Goal: Information Seeking & Learning: Find contact information

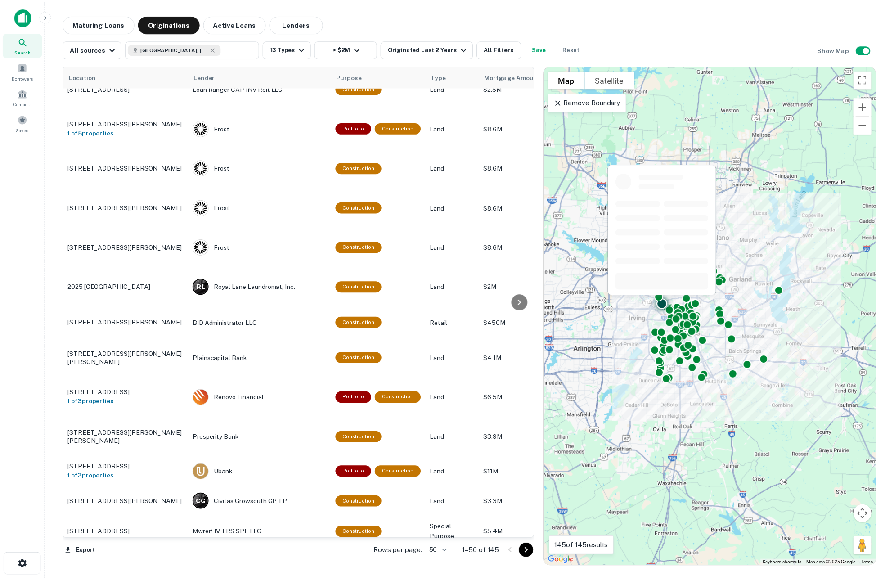
scroll to position [1145, 0]
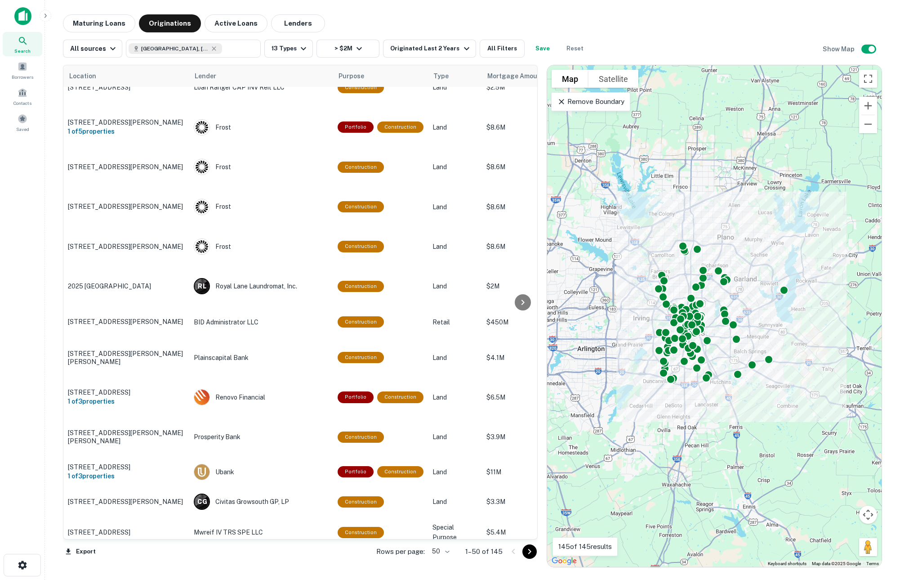
click at [532, 551] on icon "Go to next page" at bounding box center [529, 551] width 11 height 11
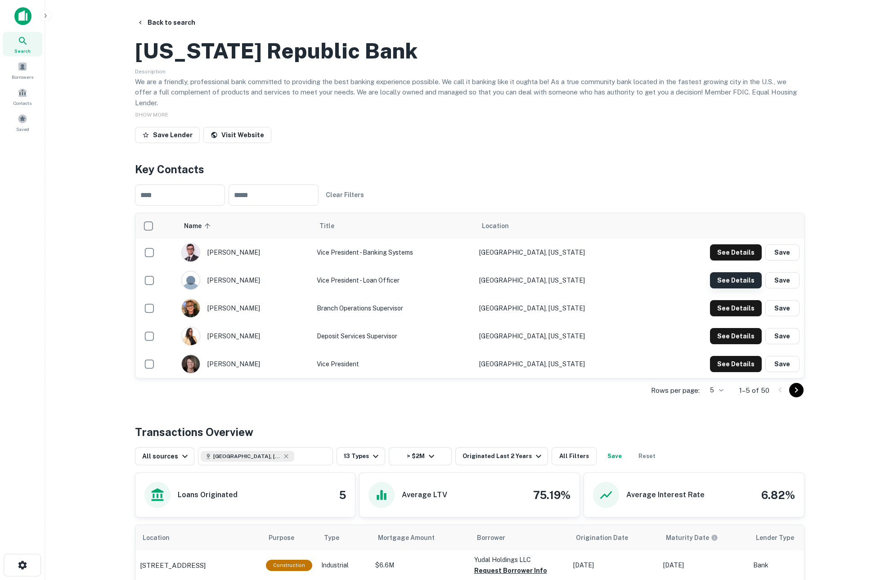
click at [735, 260] on button "See Details" at bounding box center [736, 252] width 52 height 16
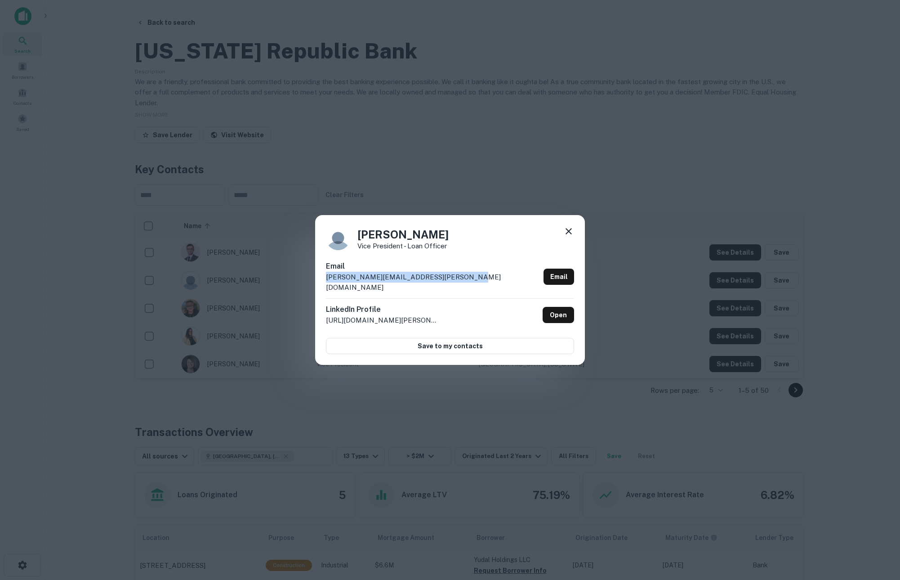
drag, startPoint x: 476, startPoint y: 287, endPoint x: 305, endPoint y: 292, distance: 171.4
click at [305, 292] on div "Andrew Donaldson Vice President - Loan Officer Email andrew.donaldson@texasrepu…" at bounding box center [450, 290] width 900 height 580
copy p "andrew.donaldson@texasrepublicbank.com"
drag, startPoint x: 564, startPoint y: 237, endPoint x: 440, endPoint y: 161, distance: 145.3
click at [564, 237] on icon at bounding box center [569, 231] width 11 height 11
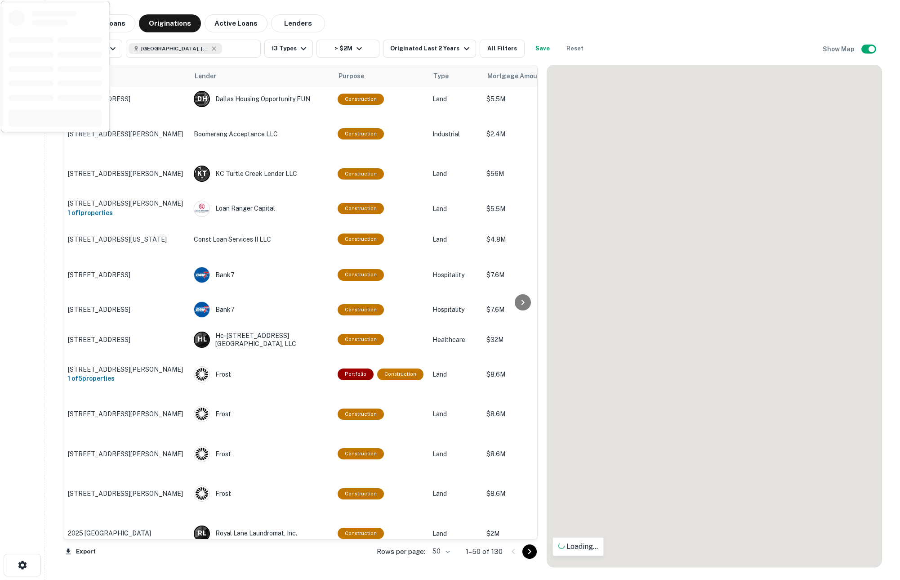
scroll to position [1132, 0]
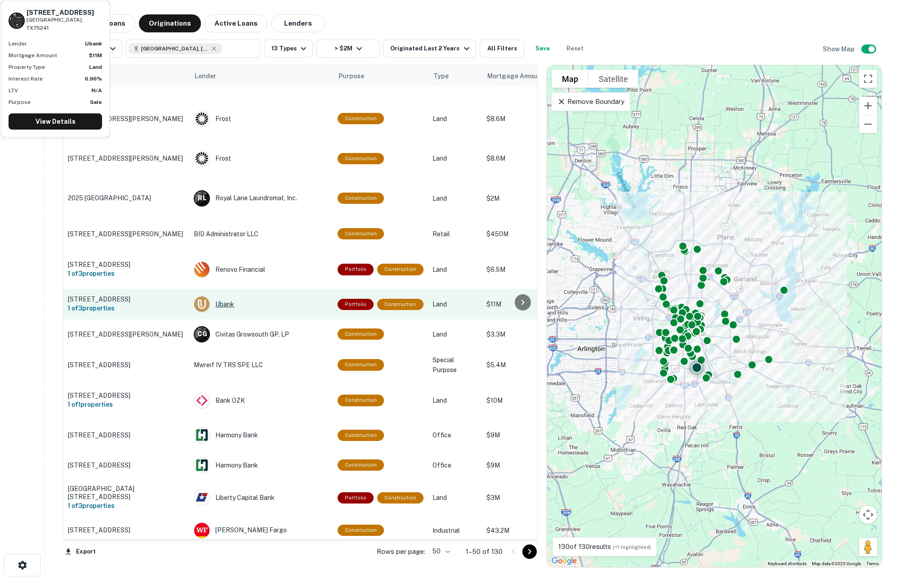
click at [273, 296] on div "Ubank" at bounding box center [261, 304] width 135 height 16
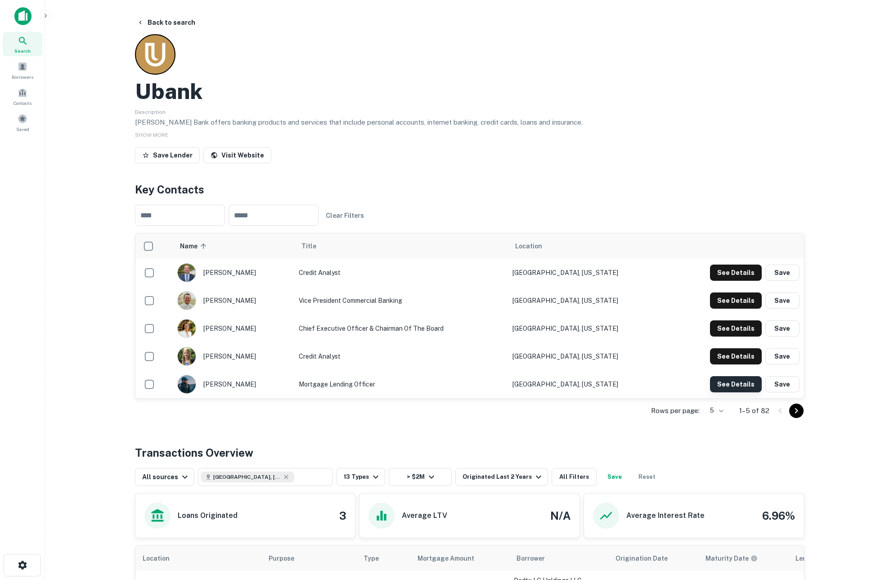
click at [733, 281] on button "See Details" at bounding box center [736, 272] width 52 height 16
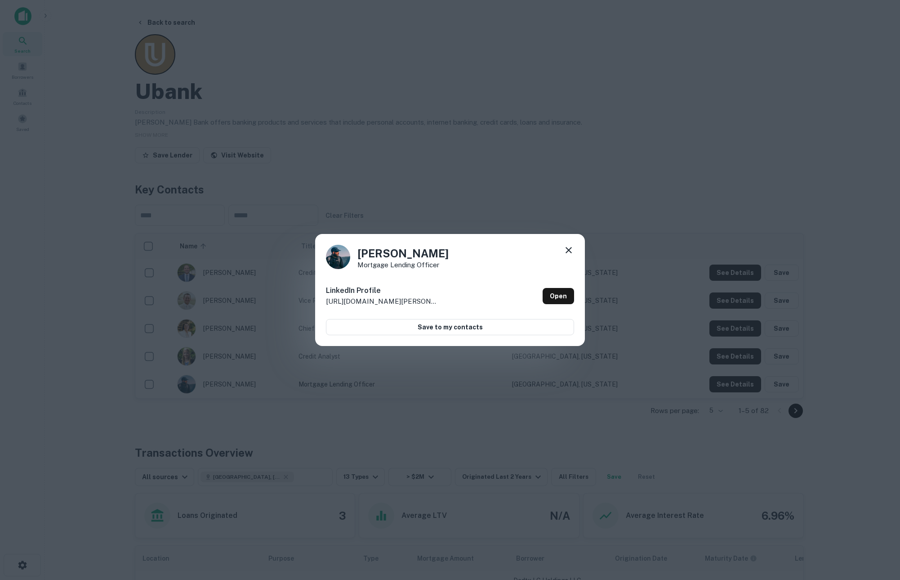
click at [568, 250] on icon at bounding box center [569, 250] width 6 height 6
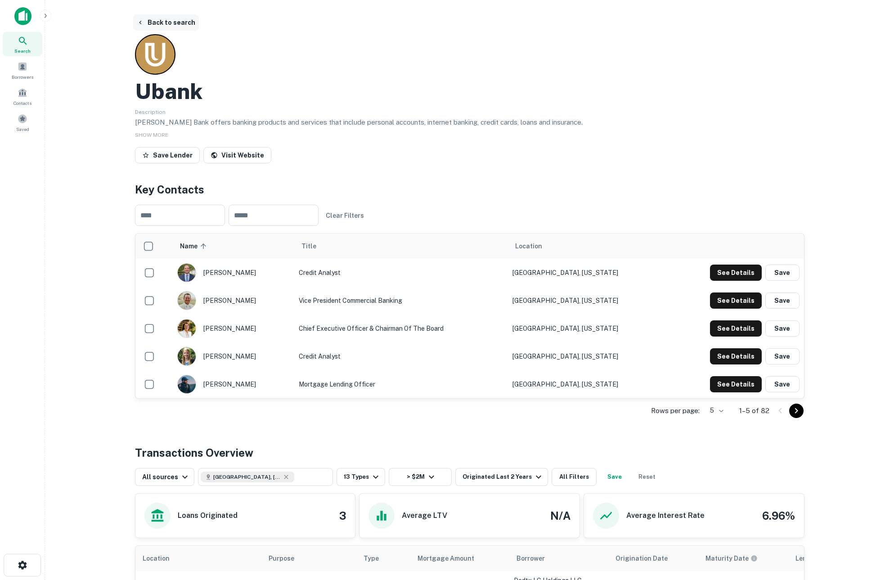
click at [159, 24] on button "Back to search" at bounding box center [166, 22] width 66 height 16
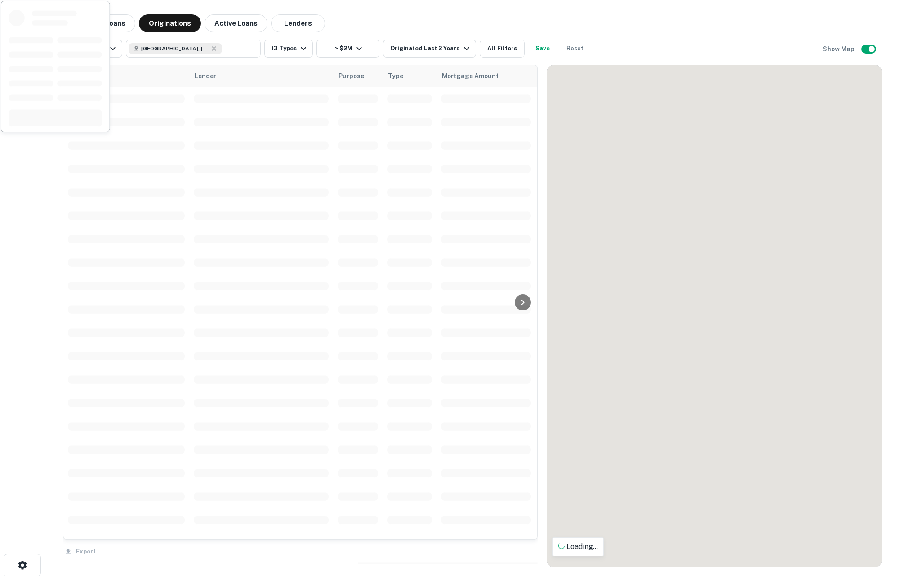
scroll to position [1132, 0]
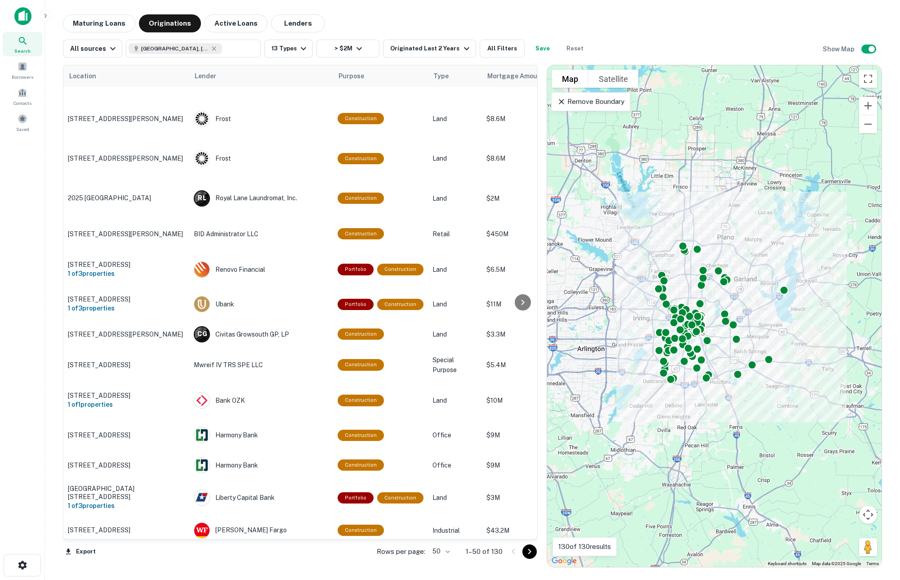
click at [530, 550] on icon "Go to next page" at bounding box center [529, 551] width 3 height 5
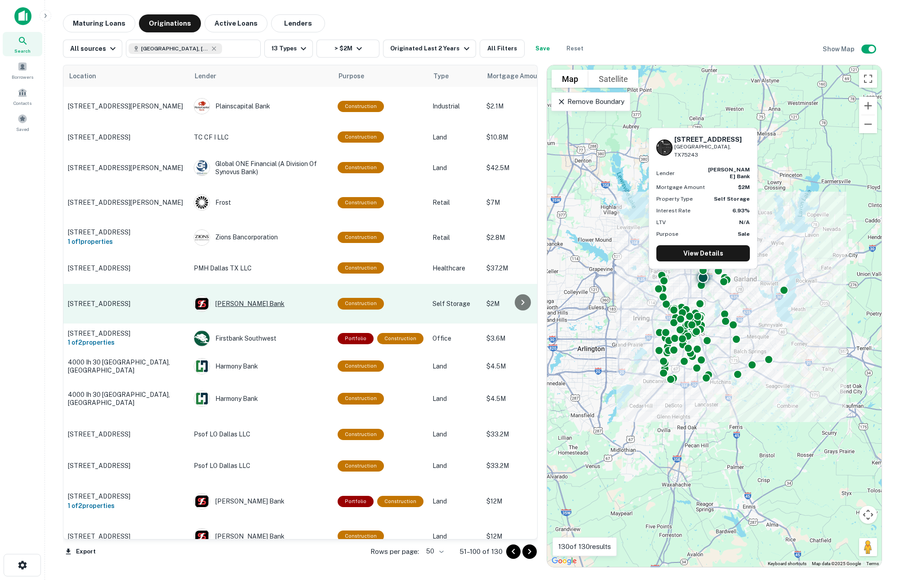
click at [234, 296] on div "[PERSON_NAME] Bank" at bounding box center [261, 304] width 135 height 16
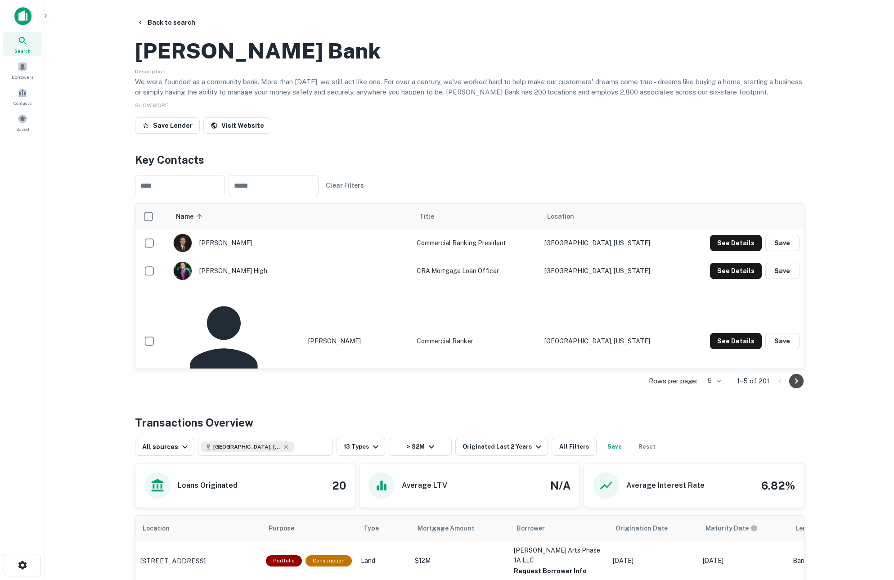
click at [797, 383] on icon "Go to next page" at bounding box center [795, 380] width 3 height 5
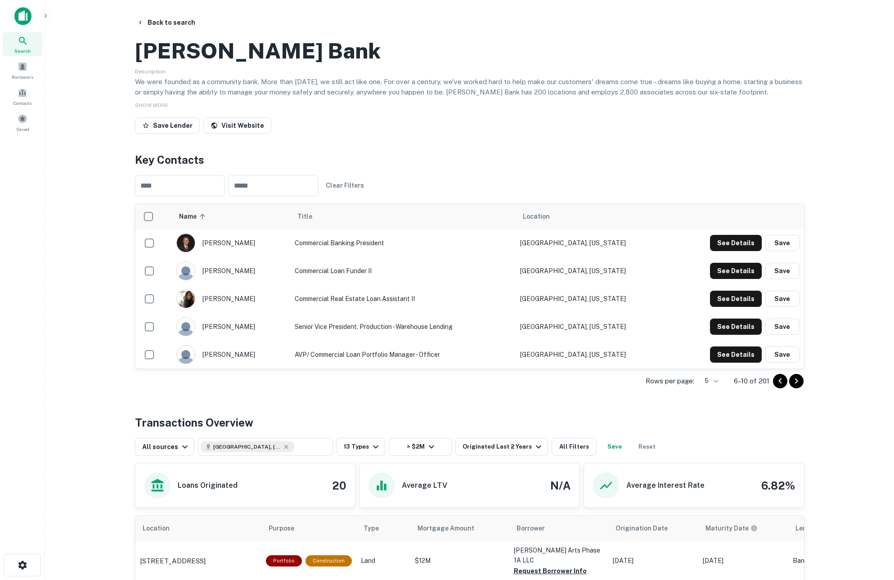
click at [781, 386] on icon "Go to previous page" at bounding box center [780, 381] width 11 height 11
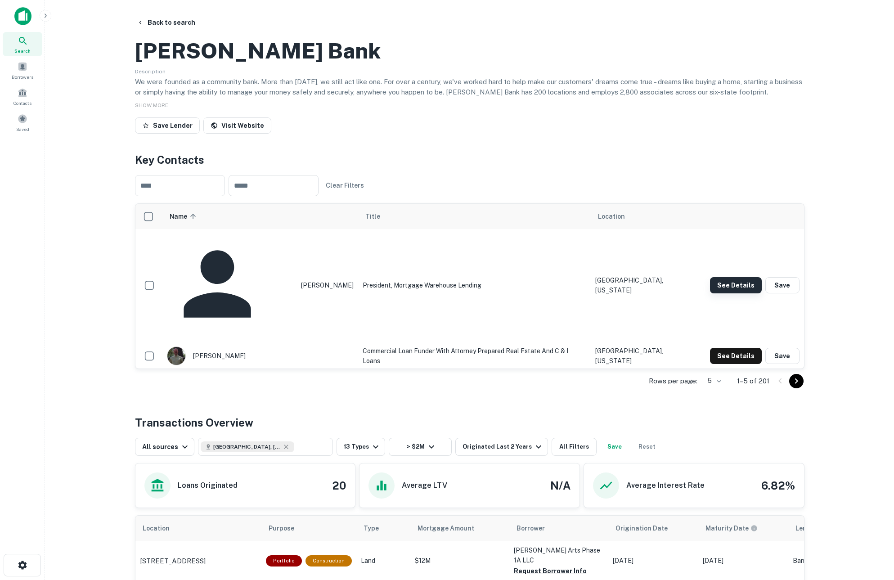
click at [732, 284] on button "See Details" at bounding box center [736, 285] width 52 height 16
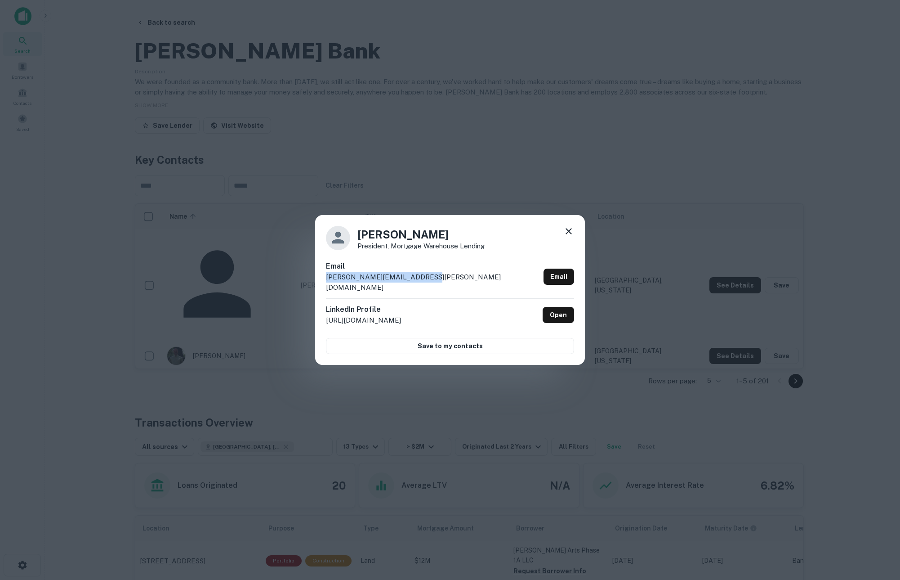
drag, startPoint x: 432, startPoint y: 280, endPoint x: 322, endPoint y: 282, distance: 109.8
click at [322, 282] on div "David Frase President, Mortgage Warehouse Lending Email david.frase@simmonsbank…" at bounding box center [450, 290] width 270 height 150
copy p "david.frase@simmonsbank.com"
drag, startPoint x: 568, startPoint y: 234, endPoint x: 502, endPoint y: 241, distance: 66.0
click at [568, 234] on icon at bounding box center [569, 231] width 11 height 11
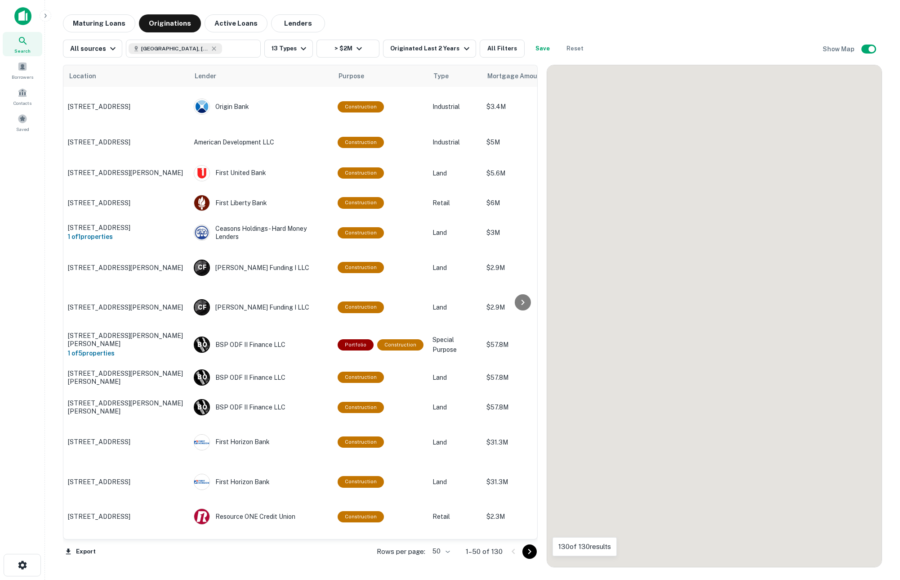
scroll to position [1132, 0]
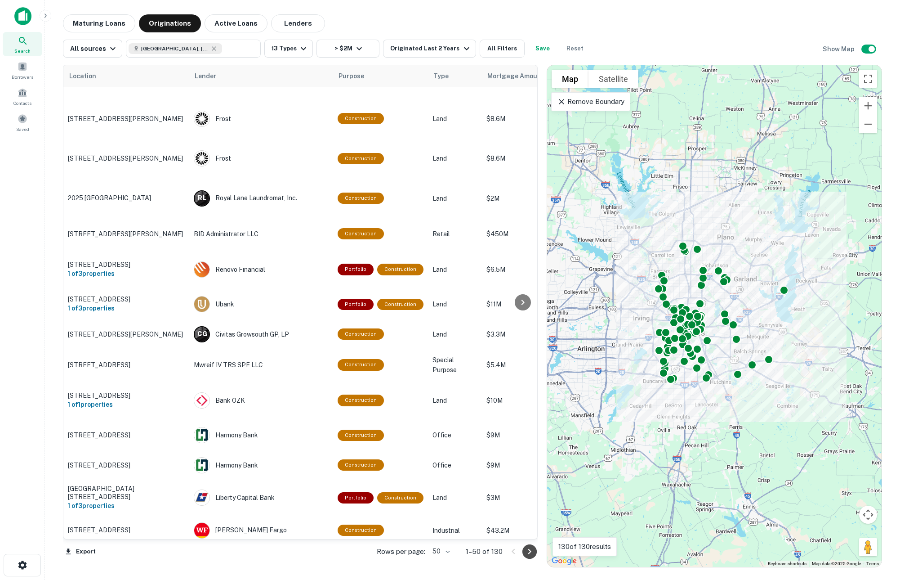
click at [532, 554] on icon "Go to next page" at bounding box center [529, 551] width 11 height 11
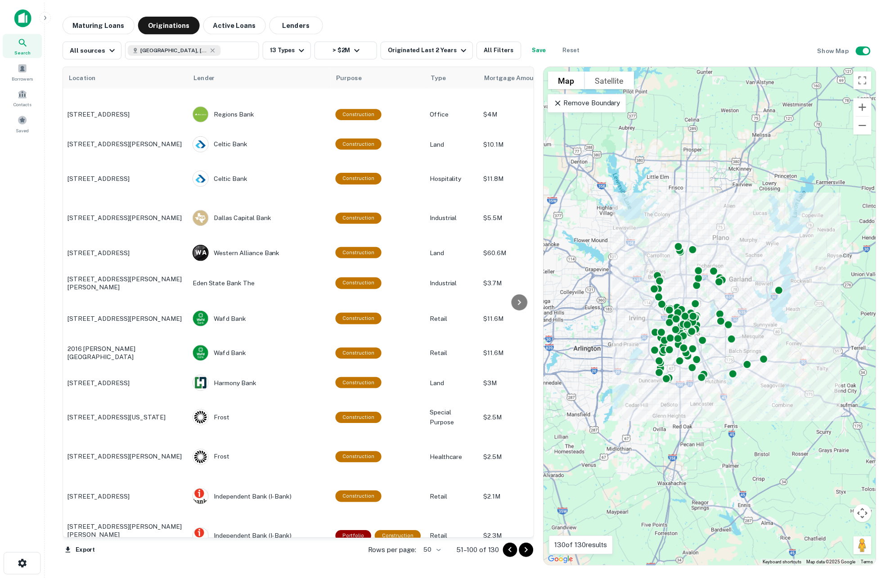
scroll to position [291, 0]
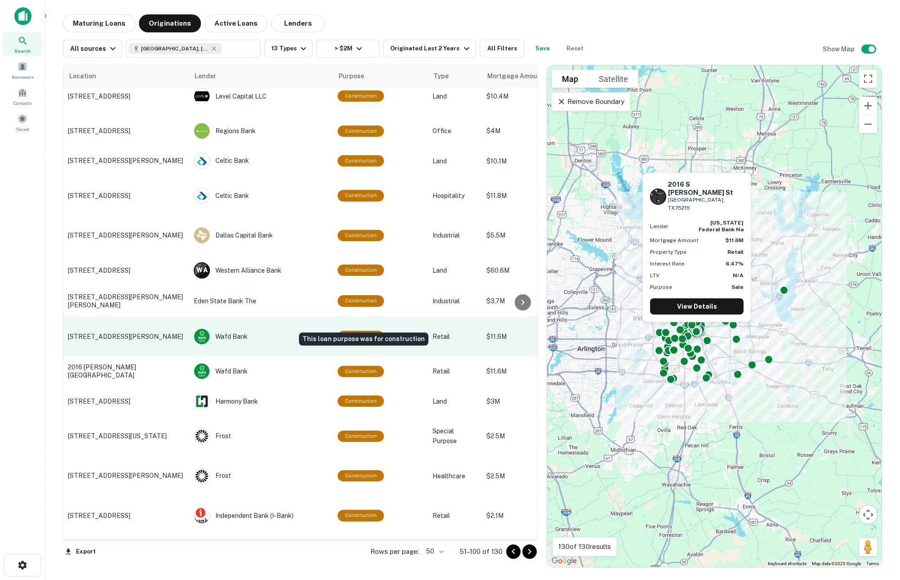
click at [366, 331] on div "Construction" at bounding box center [361, 336] width 46 height 11
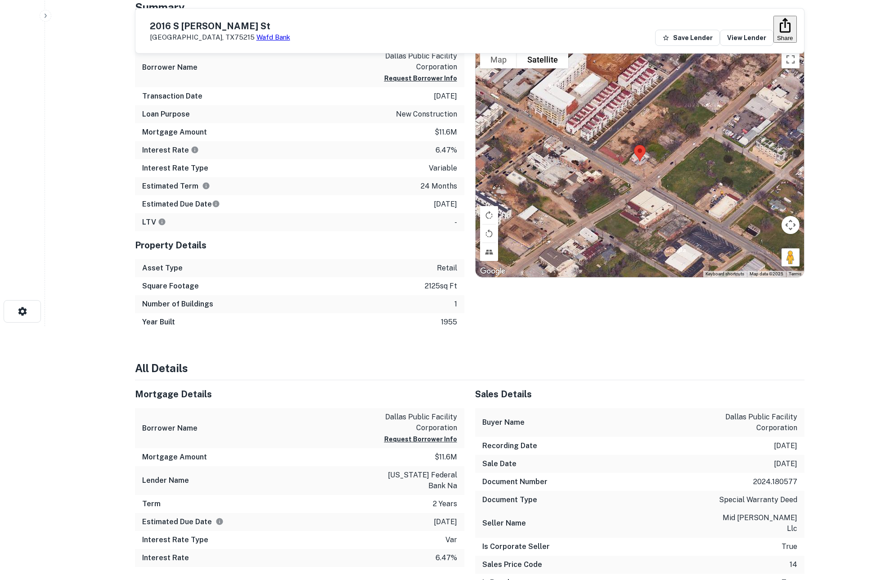
scroll to position [225, 0]
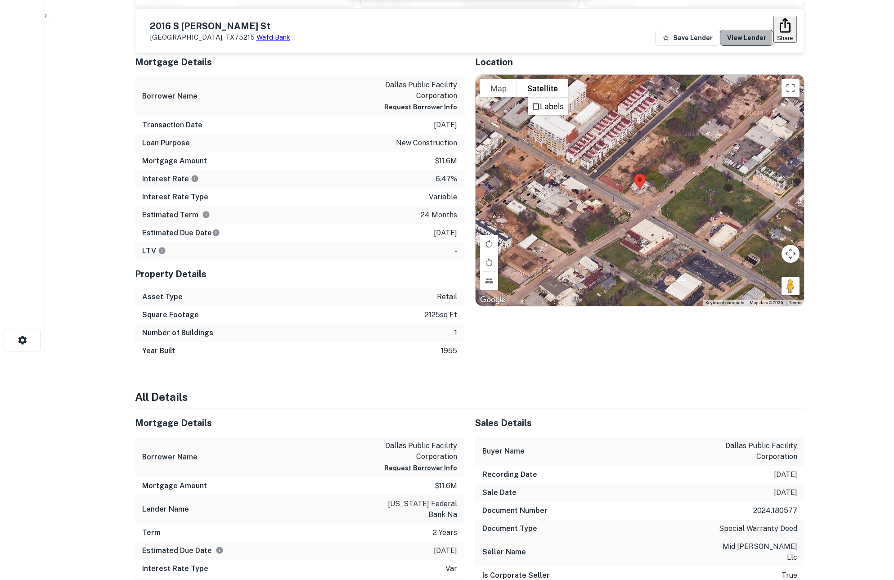
click at [723, 30] on link "View Lender" at bounding box center [747, 38] width 54 height 16
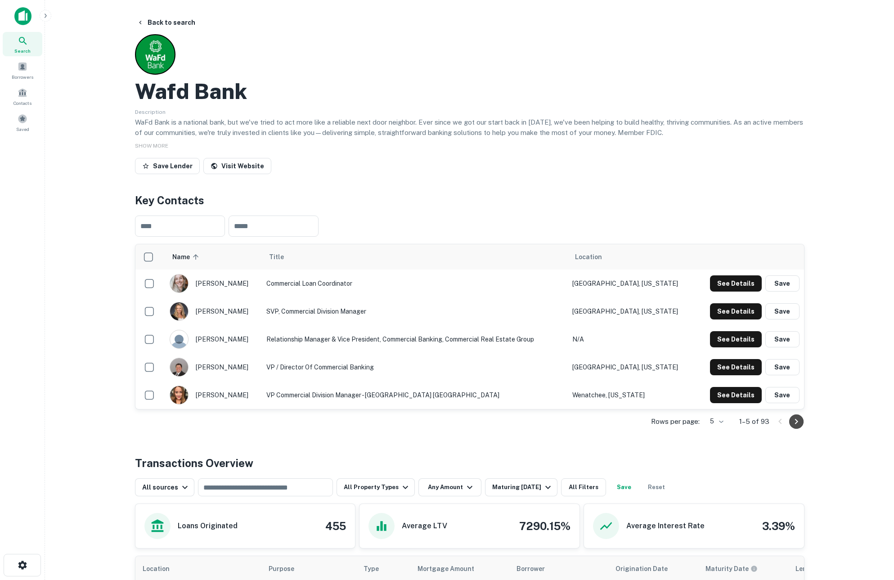
click at [795, 419] on icon "Go to next page" at bounding box center [795, 420] width 3 height 5
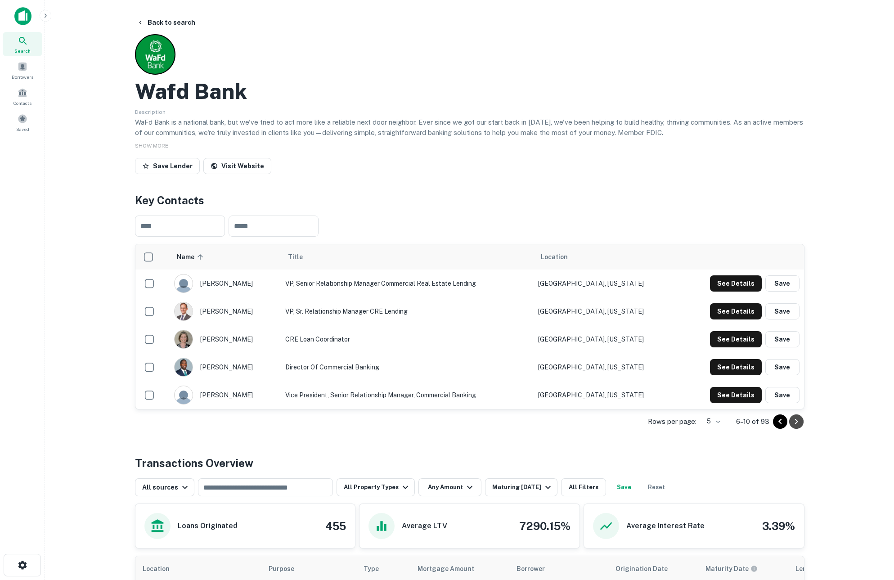
click at [801, 418] on icon "Go to next page" at bounding box center [796, 421] width 11 height 11
click at [795, 421] on icon "Go to next page" at bounding box center [796, 421] width 11 height 11
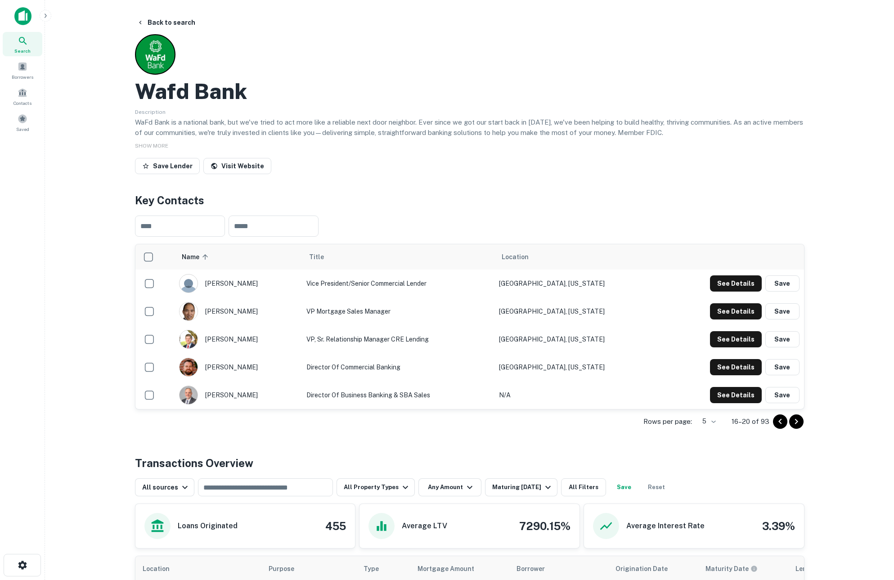
click at [550, 263] on th "Location" at bounding box center [577, 256] width 166 height 25
click at [528, 258] on span "Location" at bounding box center [515, 256] width 27 height 11
click at [797, 420] on icon "Go to next page" at bounding box center [796, 421] width 11 height 11
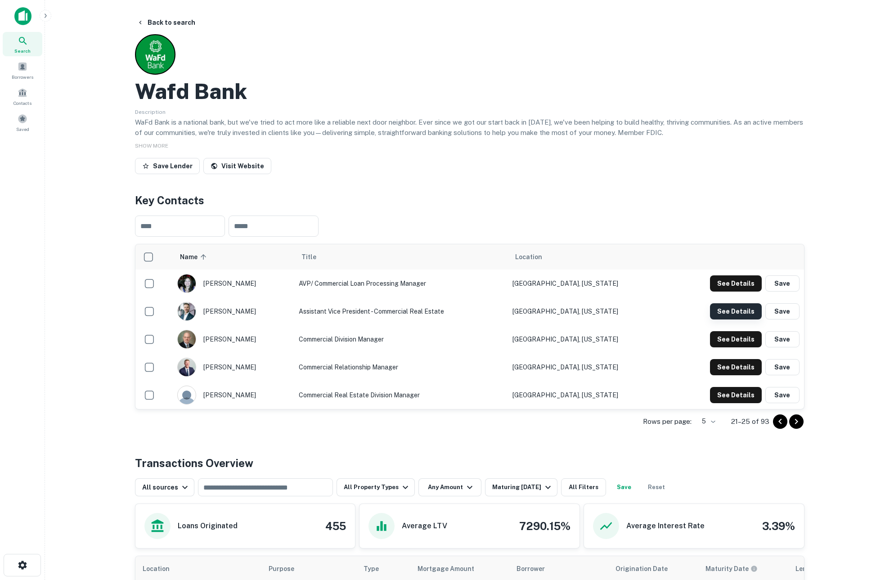
click at [739, 291] on button "See Details" at bounding box center [736, 283] width 52 height 16
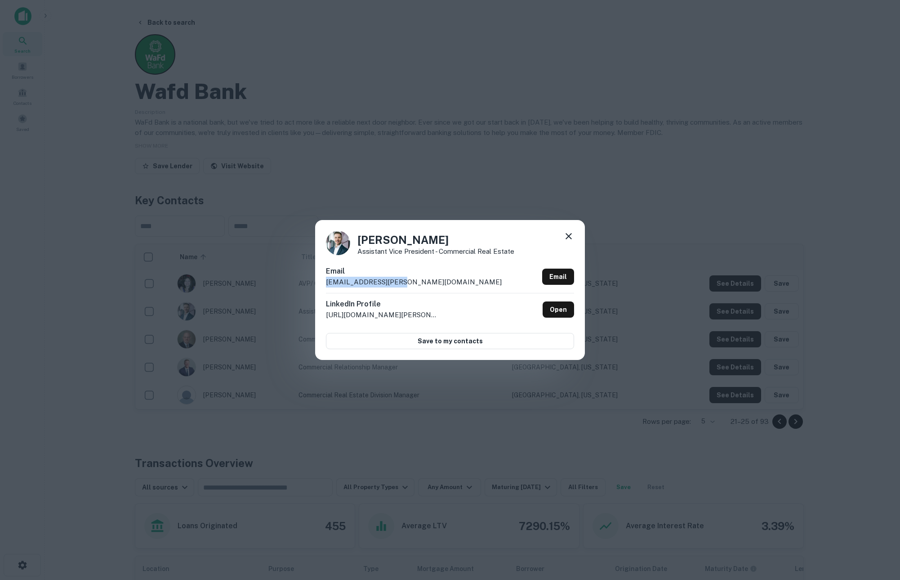
drag, startPoint x: 399, startPoint y: 282, endPoint x: 309, endPoint y: 278, distance: 89.6
click at [309, 278] on div "Will Fisher Assistant Vice President - Commercial Real Estate Email will.fisher…" at bounding box center [450, 290] width 900 height 580
copy p "will.fisher@wafd.com"
click at [573, 234] on icon at bounding box center [569, 236] width 11 height 11
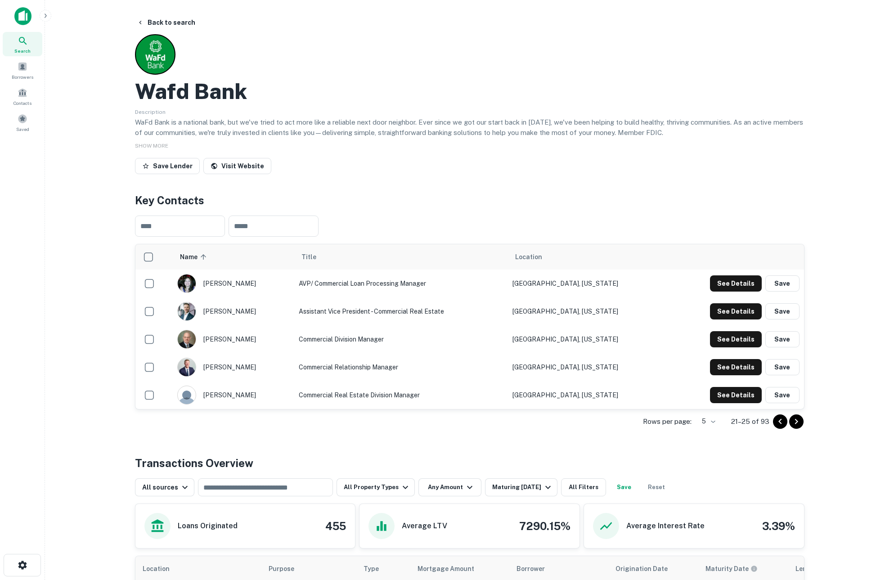
click at [528, 65] on div "Wafd Bank Description WaFd Bank is a national bank, but we've tried to act more…" at bounding box center [469, 105] width 669 height 143
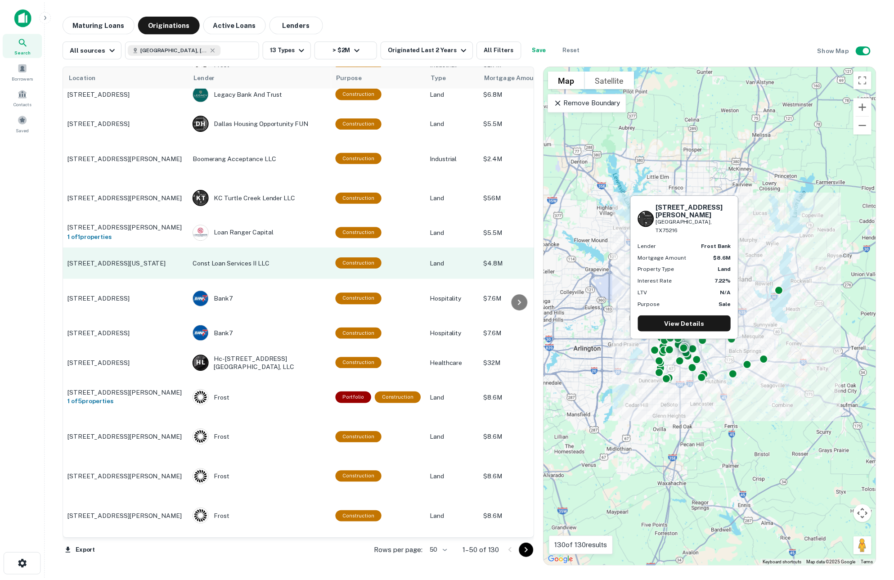
scroll to position [785, 0]
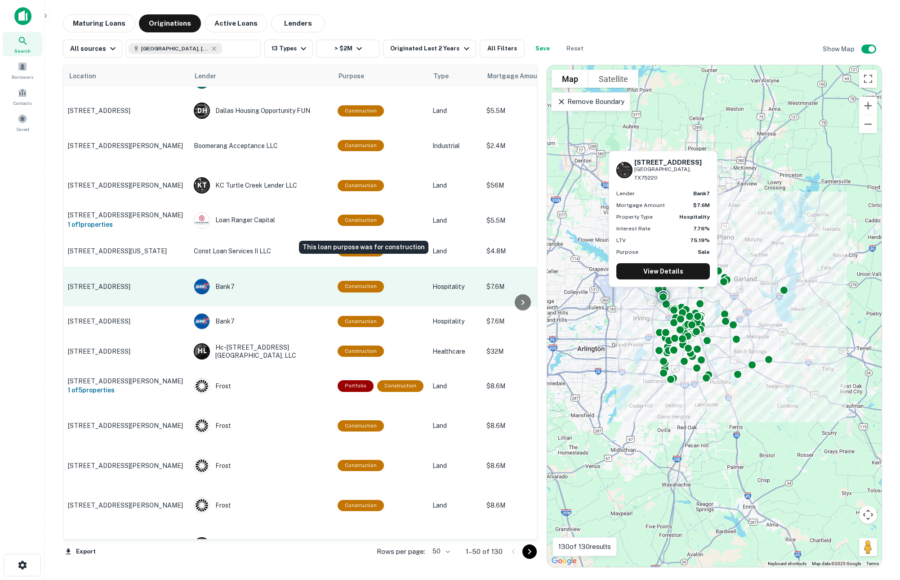
click at [349, 281] on div "Construction" at bounding box center [361, 286] width 46 height 11
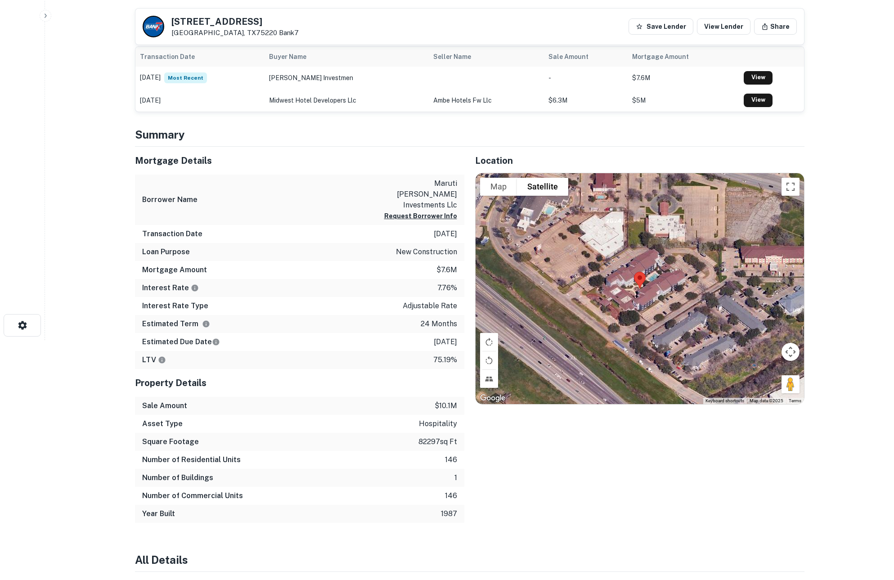
scroll to position [315, 0]
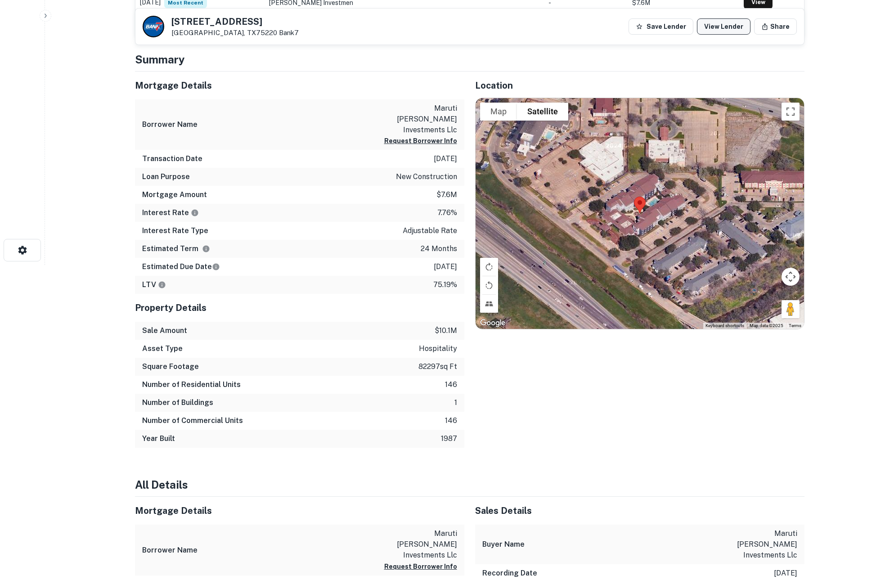
click at [731, 24] on link "View Lender" at bounding box center [724, 26] width 54 height 16
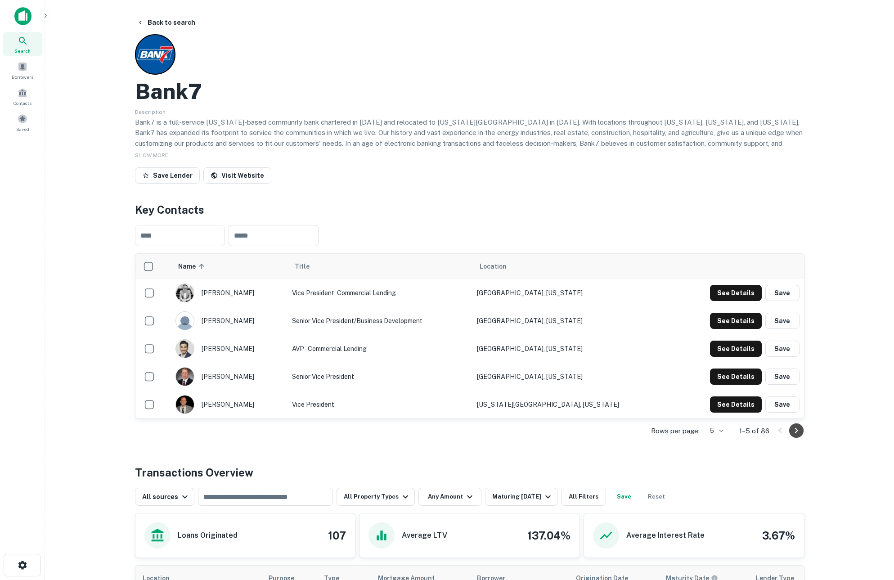
click at [798, 428] on icon "Go to next page" at bounding box center [796, 430] width 11 height 11
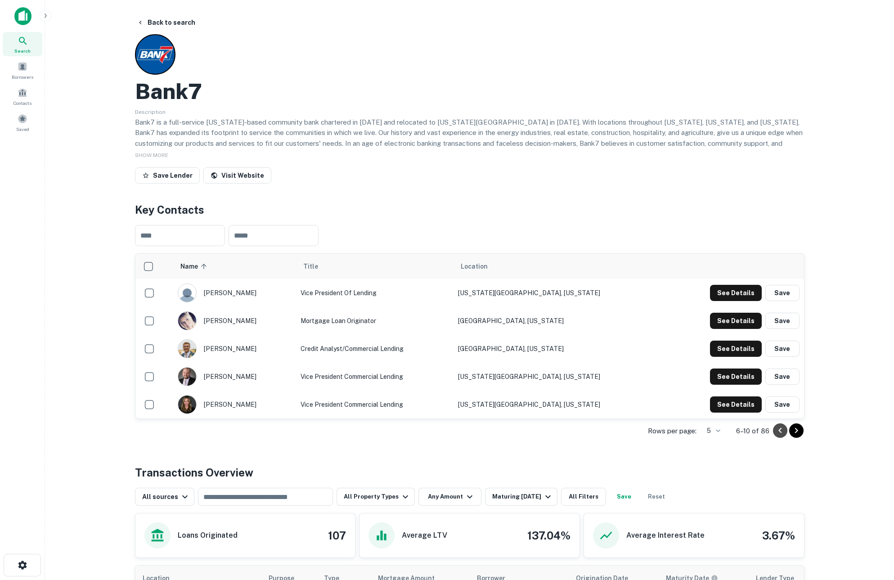
click at [775, 429] on icon "Go to previous page" at bounding box center [780, 430] width 11 height 11
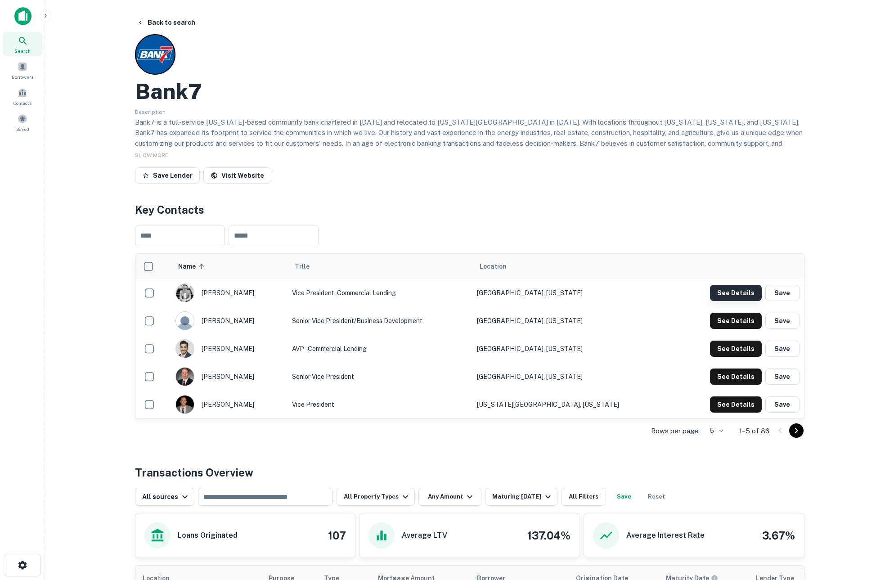
click at [732, 292] on button "See Details" at bounding box center [736, 293] width 52 height 16
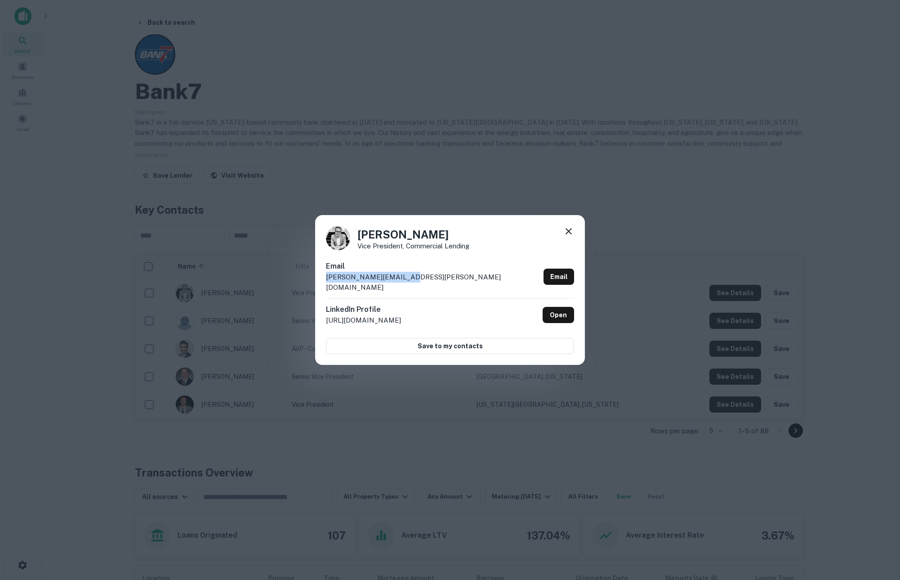
drag, startPoint x: 422, startPoint y: 280, endPoint x: 308, endPoint y: 282, distance: 114.3
click at [308, 282] on div "Cory Jenkins Vice President, Commercial Lending Email cory.jenkins@bank7.com Em…" at bounding box center [450, 290] width 900 height 580
copy p "cory.jenkins@bank7.com"
click at [477, 228] on div "Cory Jenkins Vice President, Commercial Lending Email cory.jenkins@bank7.com Em…" at bounding box center [450, 290] width 270 height 150
click at [569, 234] on icon at bounding box center [569, 231] width 11 height 11
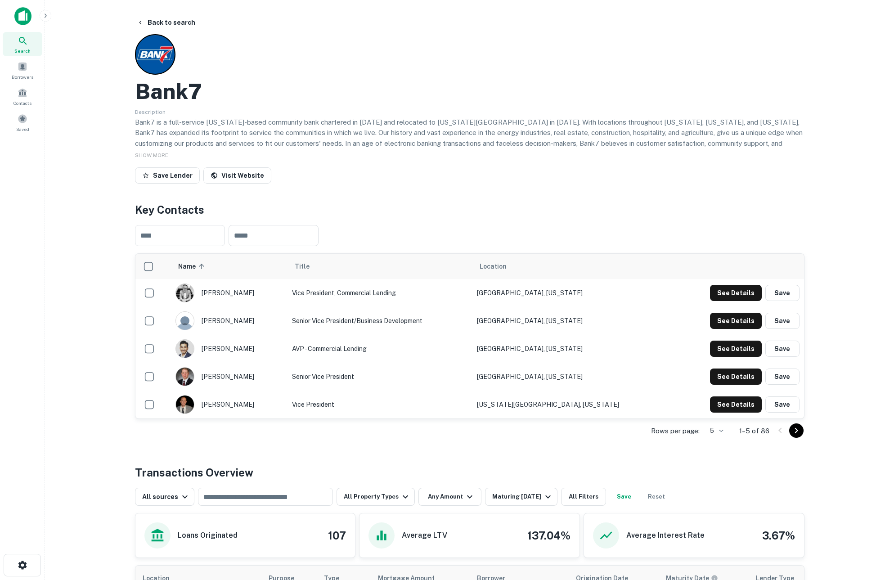
click at [562, 166] on div "Bank7 Description Bank7 is a full-service Oklahoma-based community bank charter…" at bounding box center [469, 110] width 669 height 153
click at [173, 22] on button "Back to search" at bounding box center [166, 22] width 66 height 16
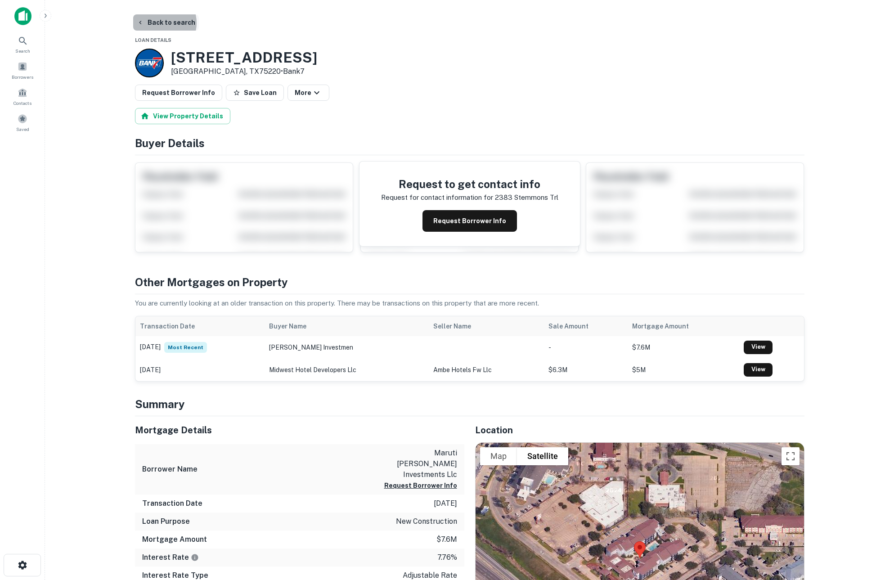
click at [161, 23] on button "Back to search" at bounding box center [166, 22] width 66 height 16
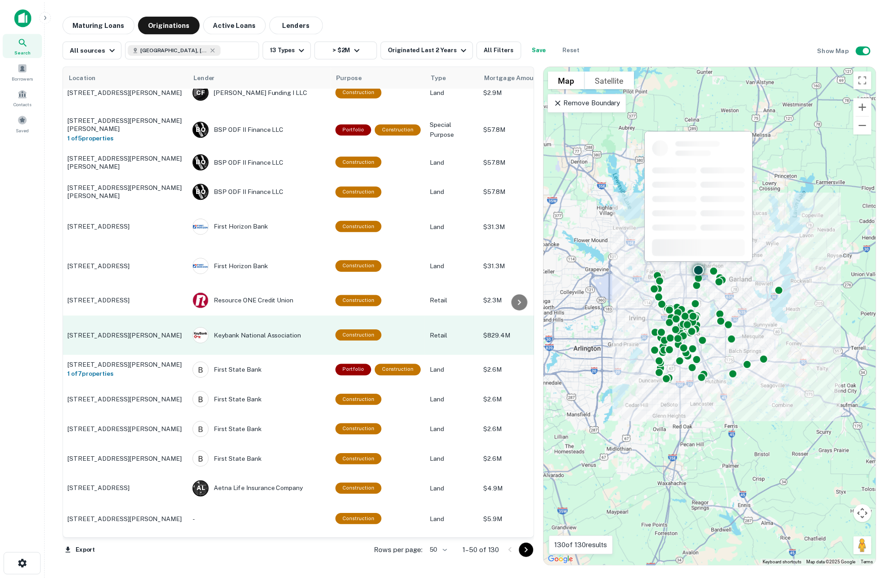
scroll to position [156, 0]
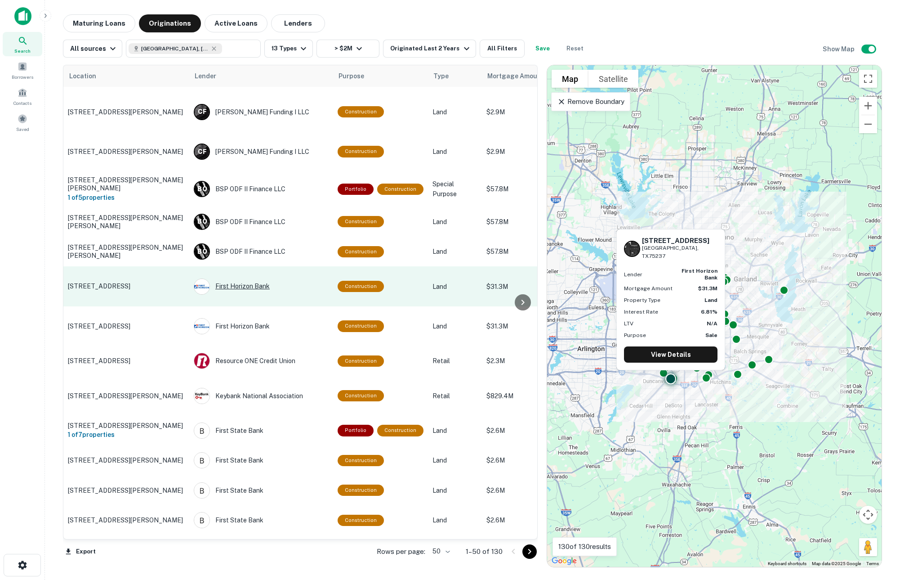
click at [233, 278] on div "First Horizon Bank" at bounding box center [261, 286] width 135 height 16
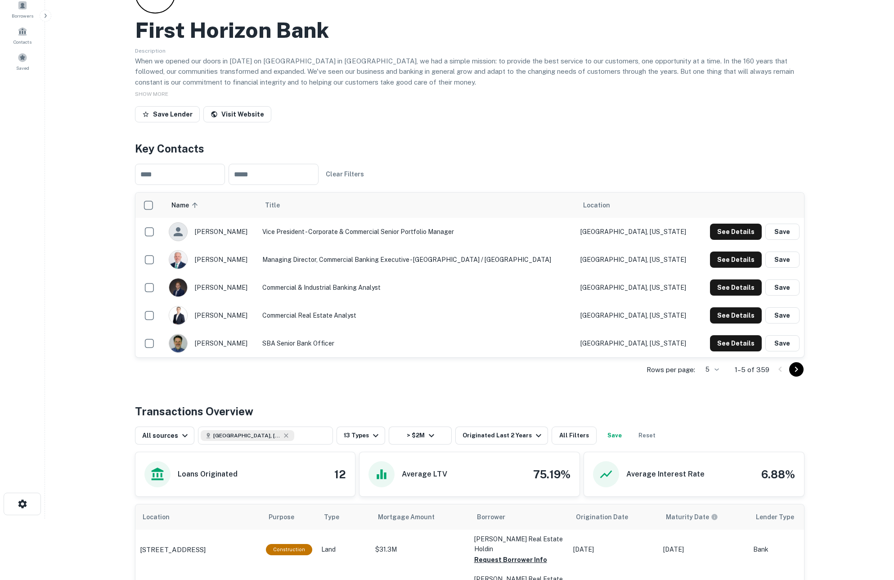
scroll to position [177, 0]
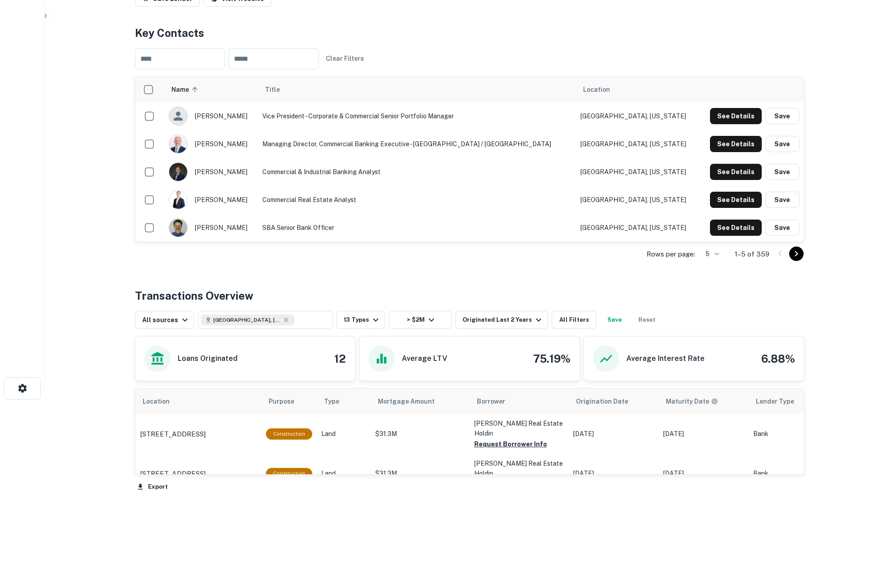
click at [799, 253] on icon "Go to next page" at bounding box center [796, 253] width 11 height 11
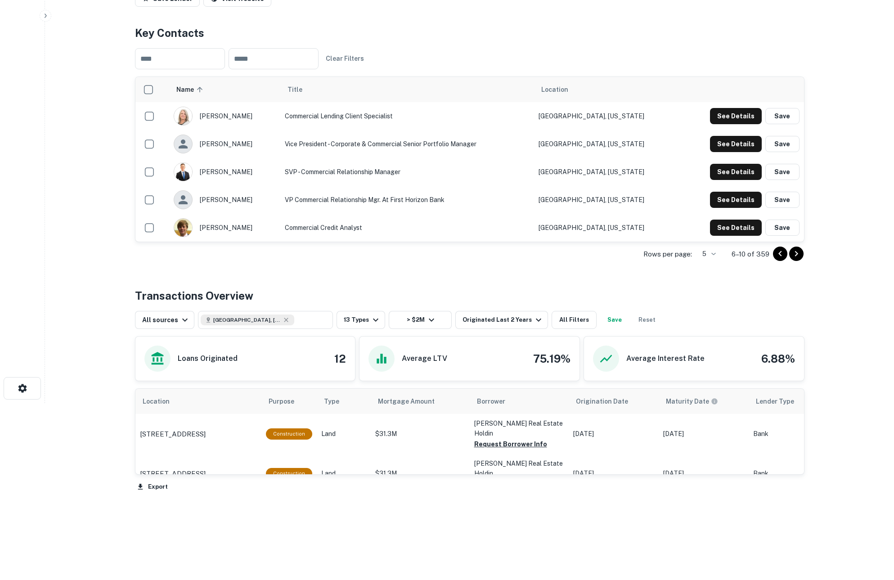
click at [797, 251] on icon "Go to next page" at bounding box center [796, 253] width 11 height 11
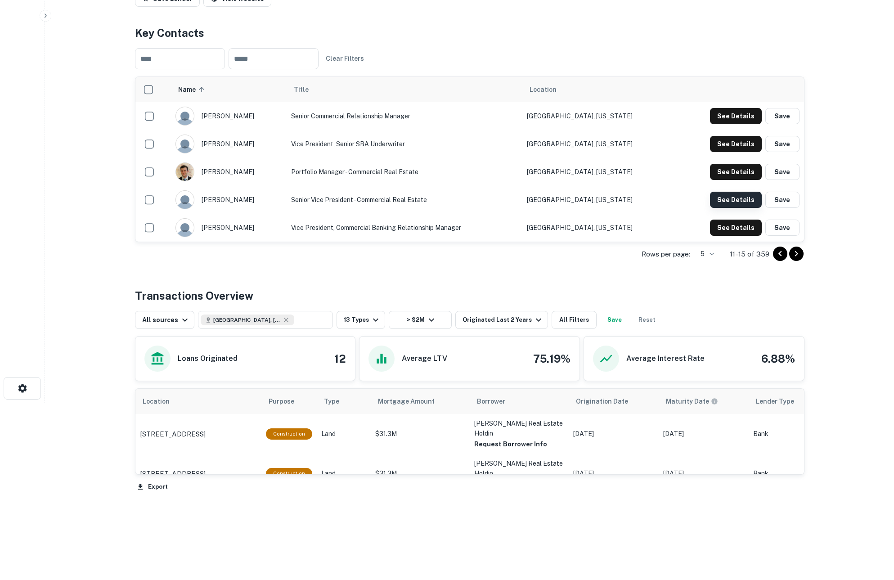
click at [743, 124] on button "See Details" at bounding box center [736, 116] width 52 height 16
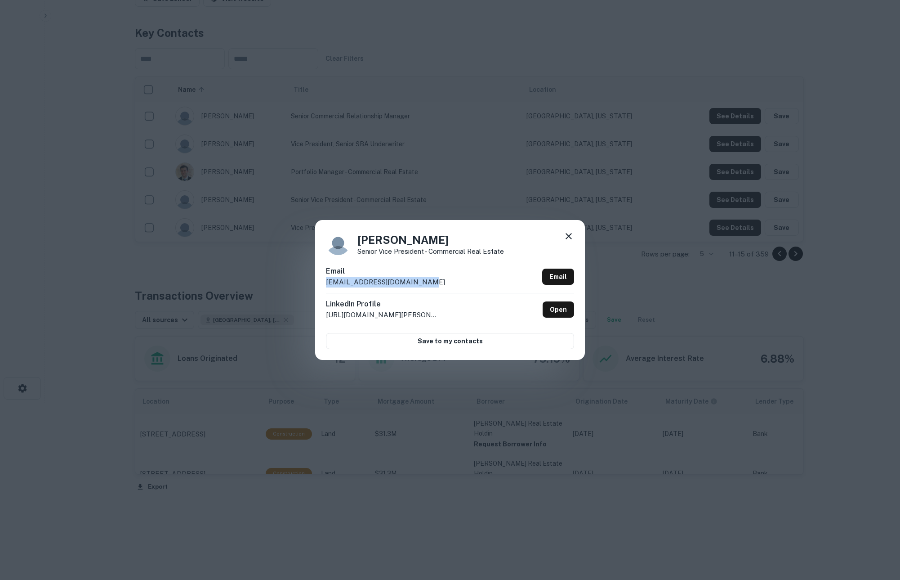
drag, startPoint x: 416, startPoint y: 279, endPoint x: 318, endPoint y: 285, distance: 98.6
click at [318, 285] on div "[PERSON_NAME] Senior Vice President - Commercial Real Estate Email [EMAIL_ADDRE…" at bounding box center [450, 289] width 270 height 139
copy p "[EMAIL_ADDRESS][DOMAIN_NAME]"
click at [511, 196] on div "Matt Phillips Senior Vice President - Commercial Real Estate Email mphillips@fi…" at bounding box center [450, 290] width 900 height 580
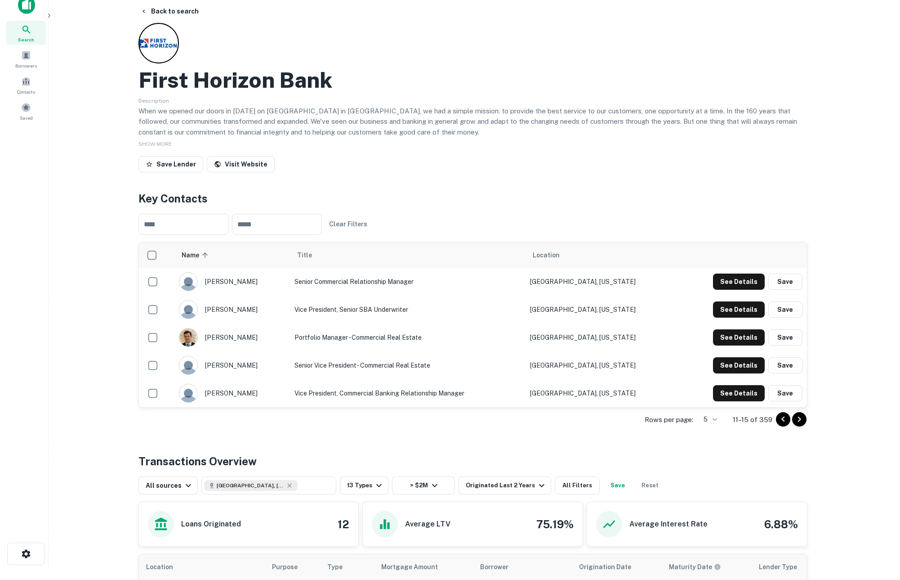
scroll to position [0, 0]
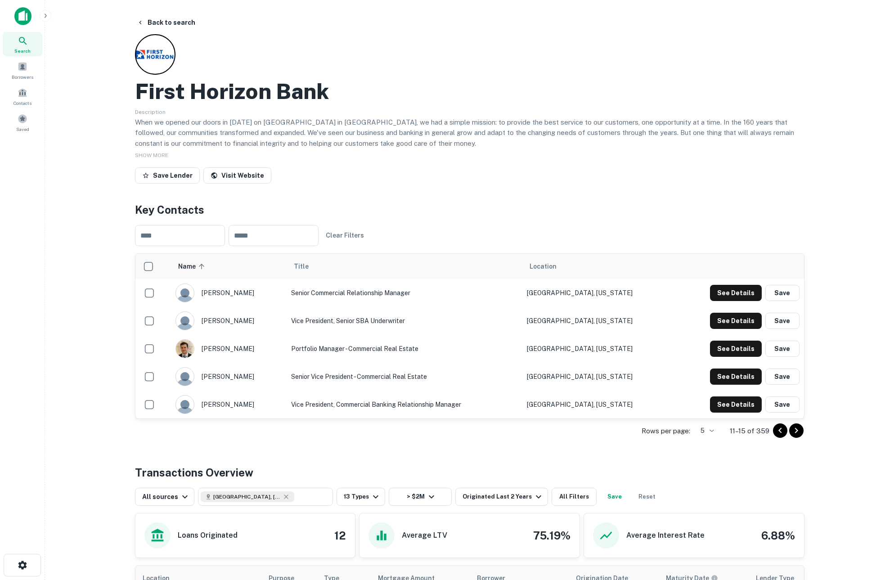
click at [659, 160] on div "First Horizon Bank Description When we opened our doors in 1864 on North Court …" at bounding box center [469, 110] width 669 height 153
click at [176, 26] on button "Back to search" at bounding box center [166, 22] width 66 height 16
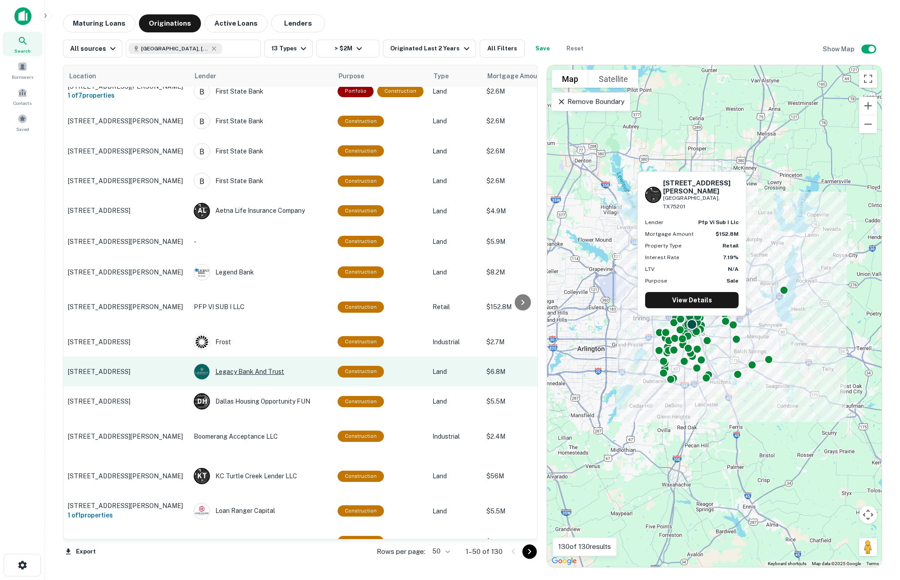
scroll to position [515, 0]
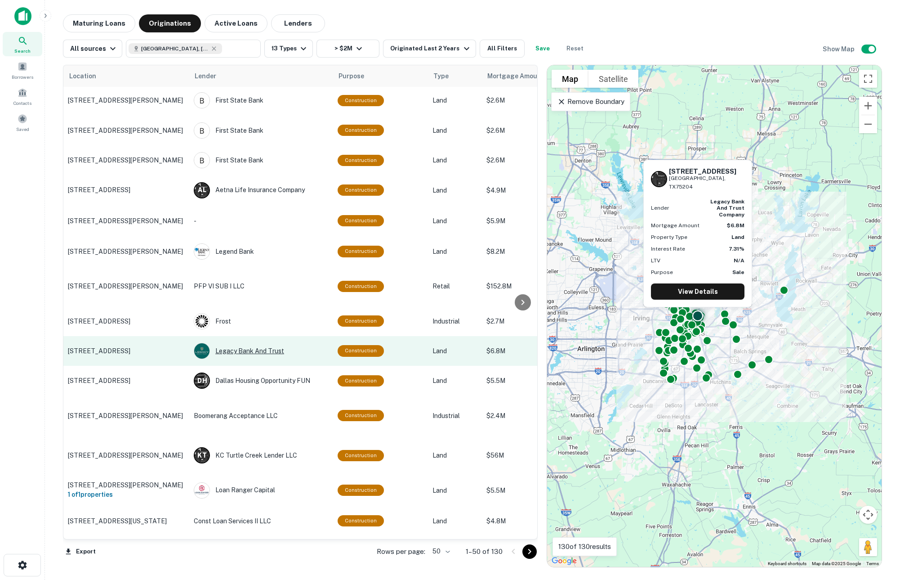
click at [264, 343] on div "Legacy Bank And Trust" at bounding box center [261, 351] width 135 height 16
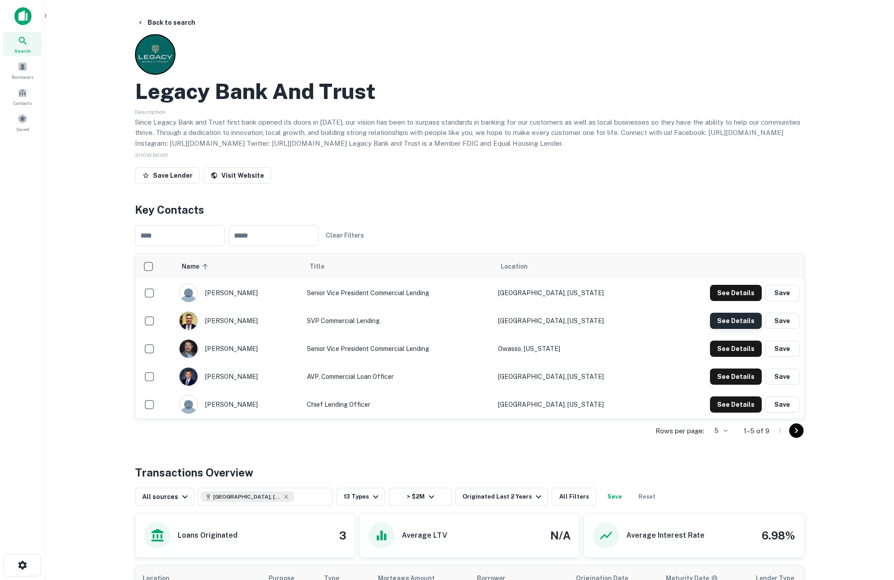
click at [729, 301] on button "See Details" at bounding box center [736, 293] width 52 height 16
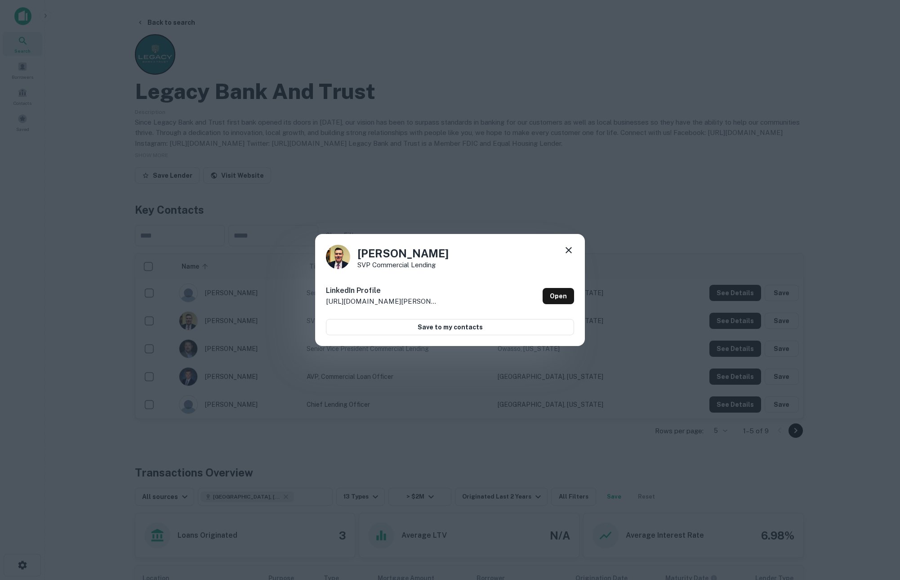
click at [564, 248] on icon at bounding box center [569, 250] width 11 height 11
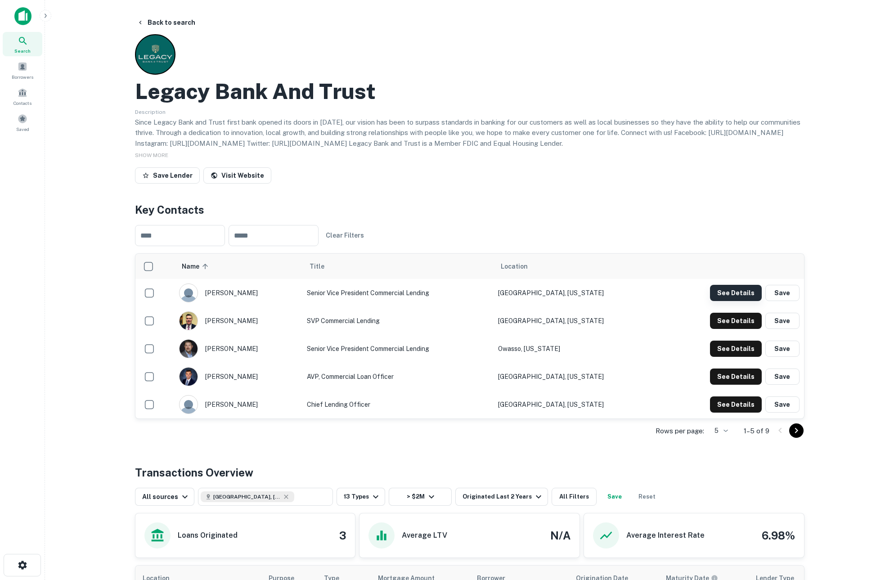
click at [735, 296] on button "See Details" at bounding box center [736, 293] width 52 height 16
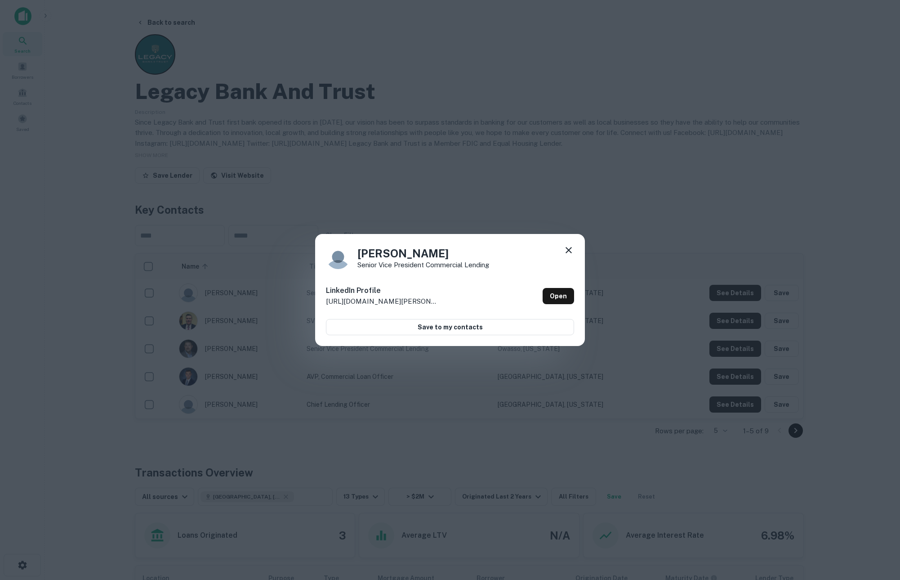
click at [567, 250] on icon at bounding box center [569, 250] width 11 height 11
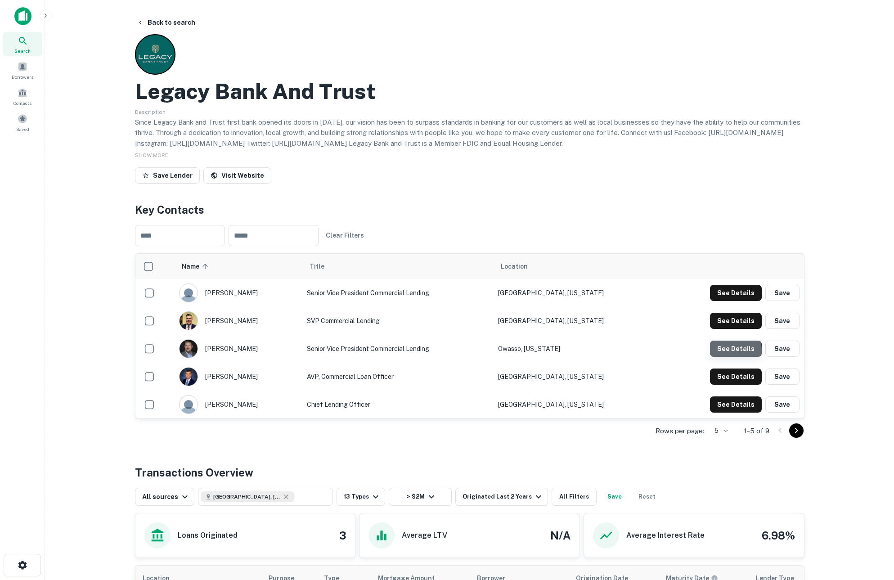
click at [734, 301] on button "See Details" at bounding box center [736, 293] width 52 height 16
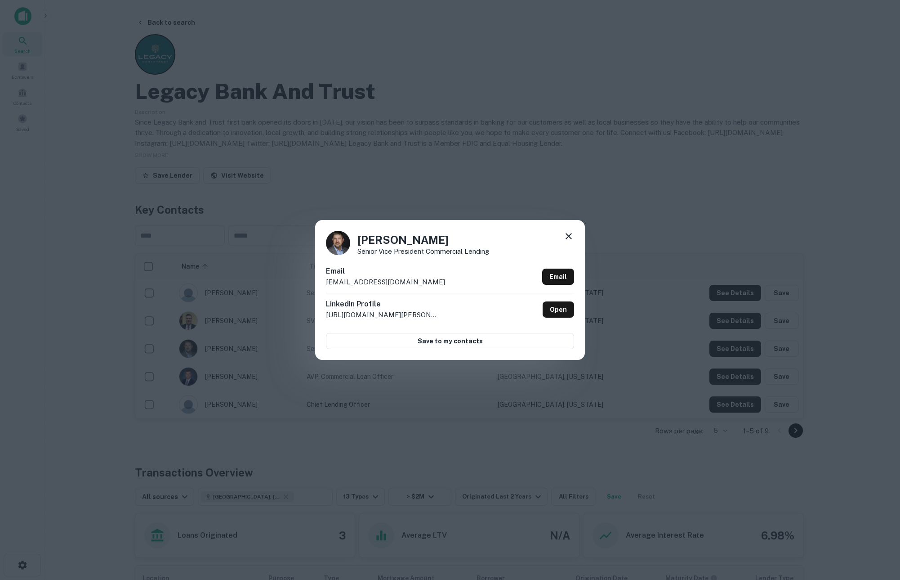
drag, startPoint x: 449, startPoint y: 280, endPoint x: 306, endPoint y: 287, distance: 143.2
click at [306, 287] on div "Eric Gentry Senior Vice President Commercial Lending Email egentry@legacybankan…" at bounding box center [450, 290] width 900 height 580
copy p "egentry@legacybankandtrust.com"
click at [569, 237] on icon at bounding box center [569, 236] width 11 height 11
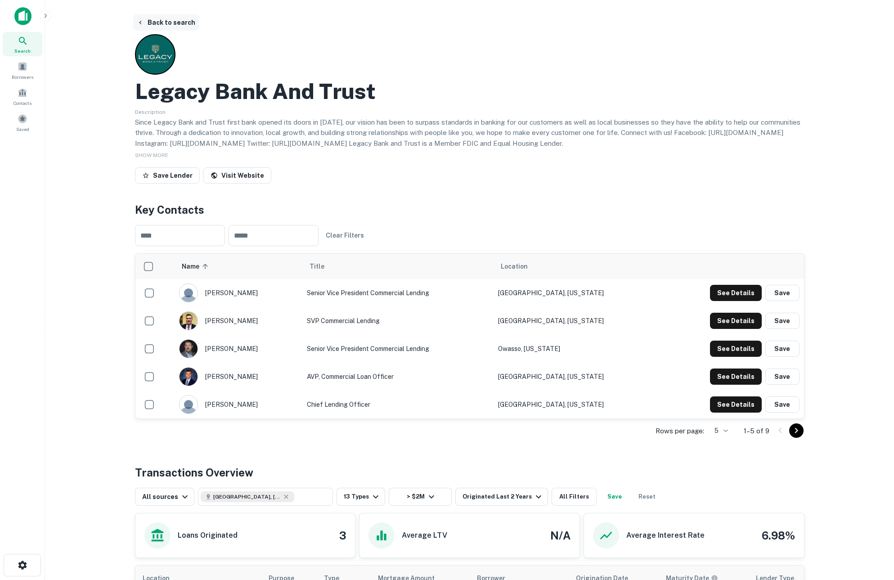
click at [147, 24] on button "Back to search" at bounding box center [166, 22] width 66 height 16
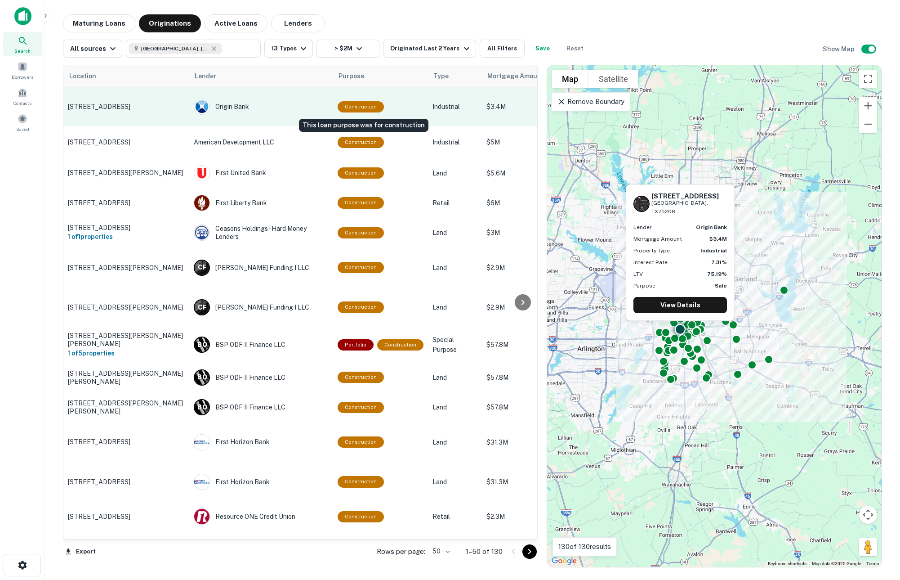
click at [366, 101] on div "Construction" at bounding box center [361, 106] width 46 height 11
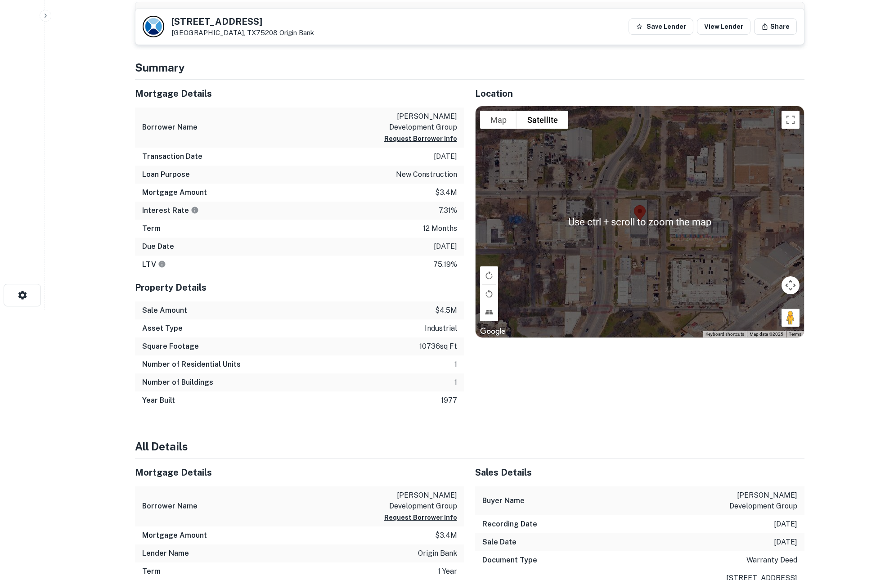
scroll to position [315, 0]
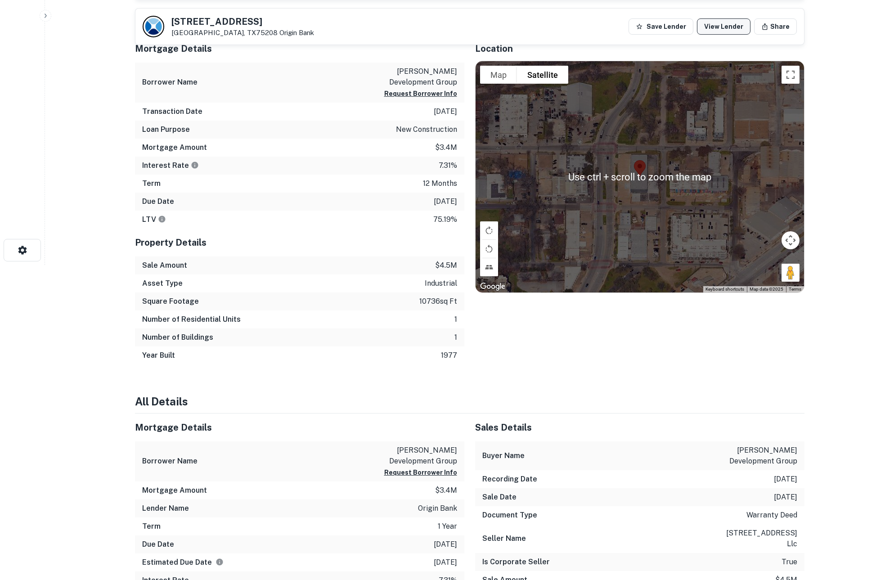
click at [719, 24] on link "View Lender" at bounding box center [724, 26] width 54 height 16
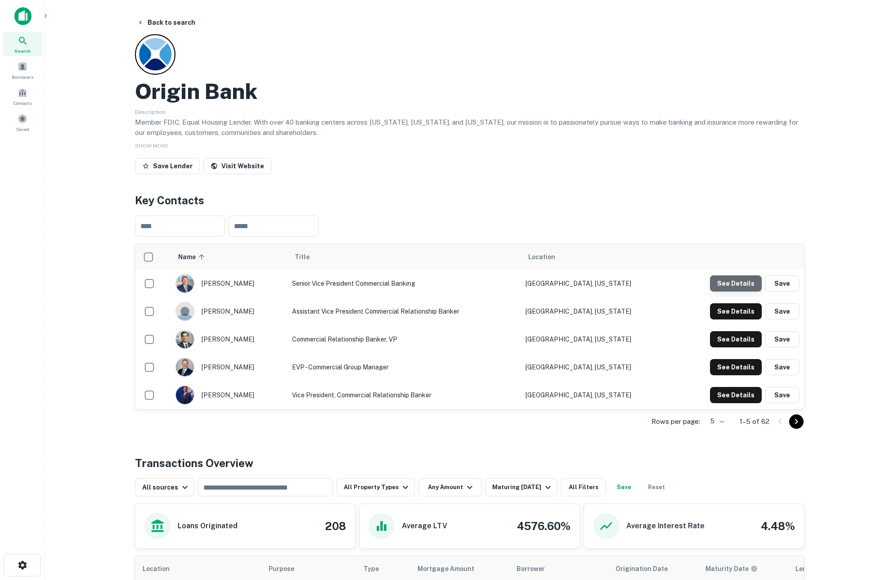
click at [742, 282] on button "See Details" at bounding box center [736, 283] width 52 height 16
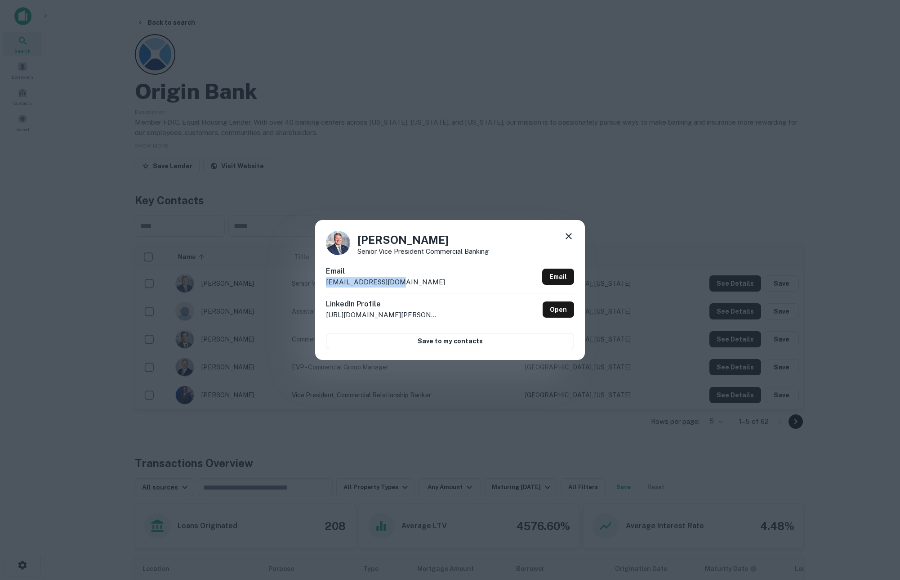
drag, startPoint x: 414, startPoint y: 281, endPoint x: 302, endPoint y: 290, distance: 112.8
click at [294, 286] on div "[PERSON_NAME] Senior Vice President Commercial Banking Email [EMAIL_ADDRESS][DO…" at bounding box center [450, 290] width 900 height 580
copy p "[EMAIL_ADDRESS][DOMAIN_NAME]"
drag, startPoint x: 569, startPoint y: 234, endPoint x: 440, endPoint y: 199, distance: 134.3
click at [569, 234] on icon at bounding box center [569, 236] width 11 height 11
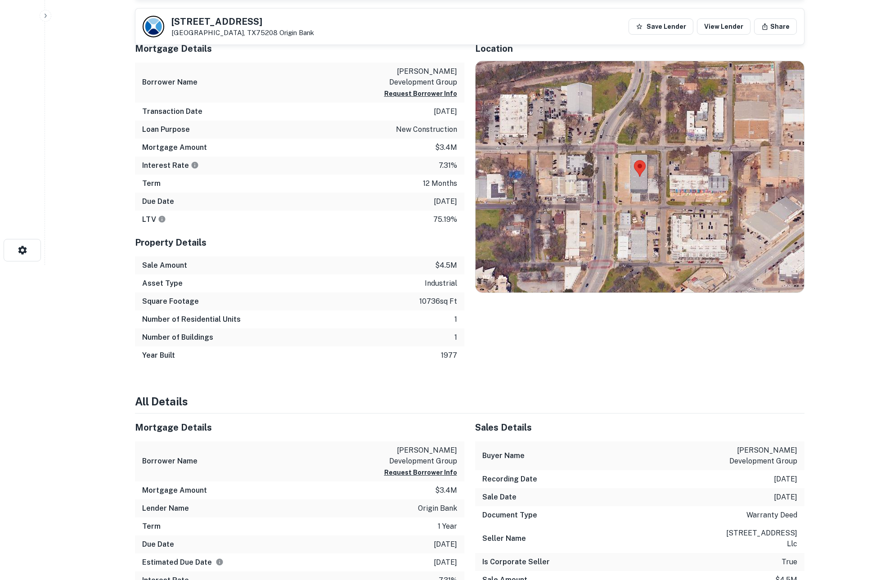
scroll to position [315, 0]
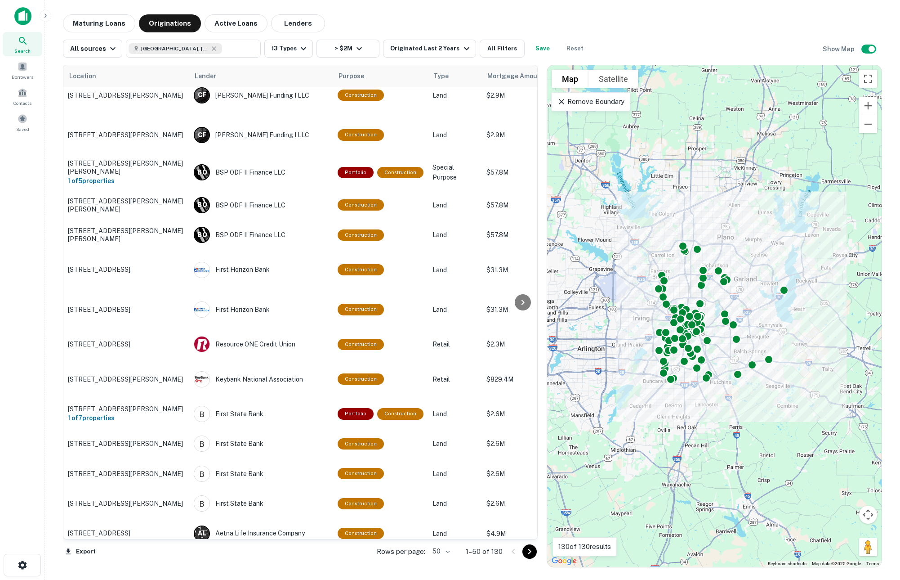
scroll to position [177, 0]
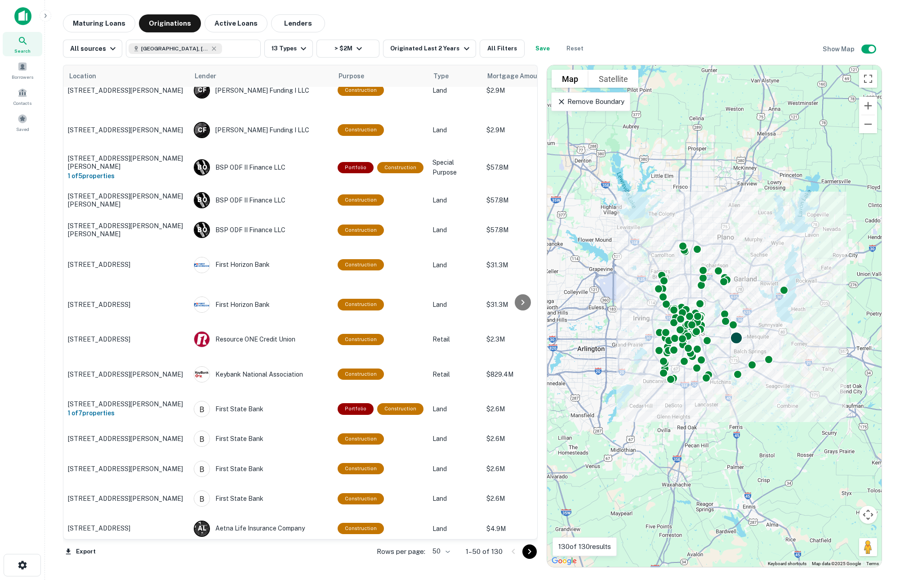
click at [738, 341] on div at bounding box center [736, 337] width 13 height 13
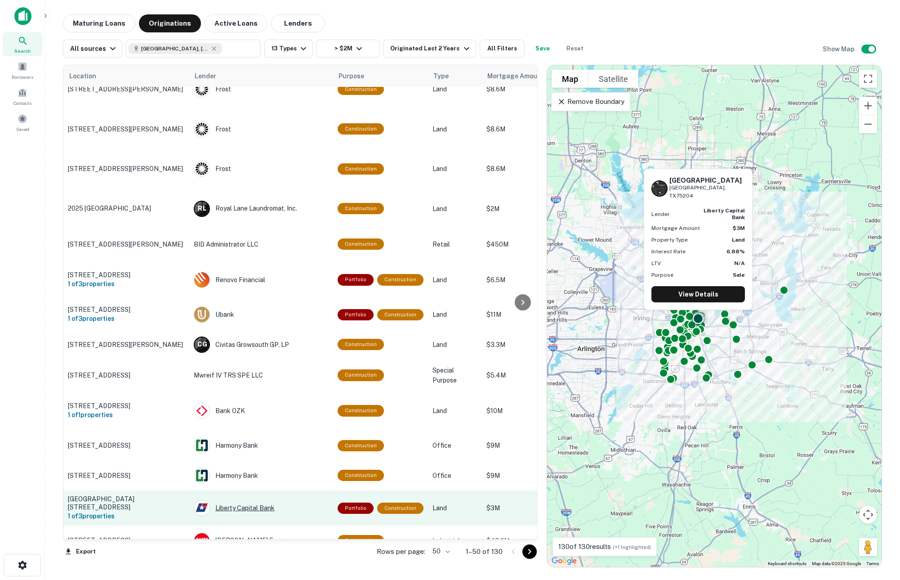
scroll to position [1132, 0]
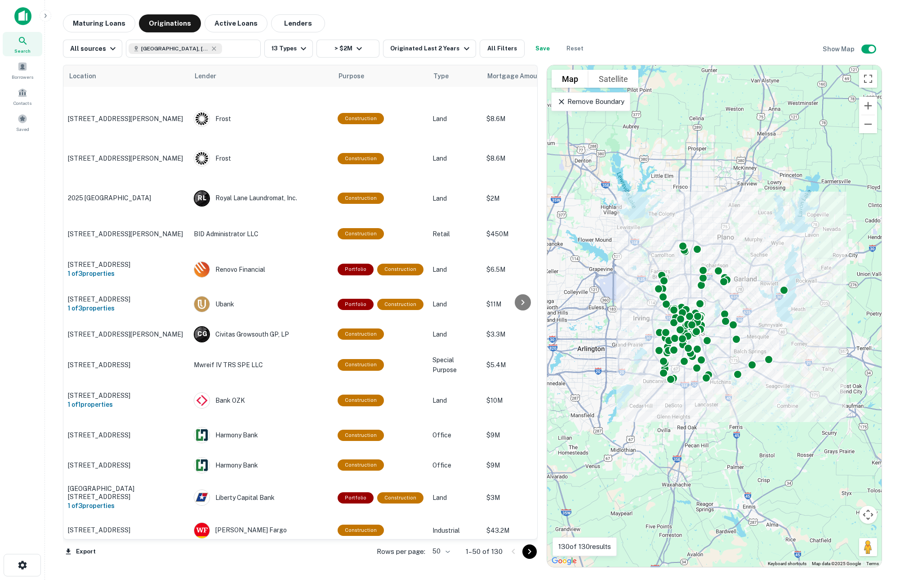
click at [532, 550] on icon "Go to next page" at bounding box center [529, 551] width 11 height 11
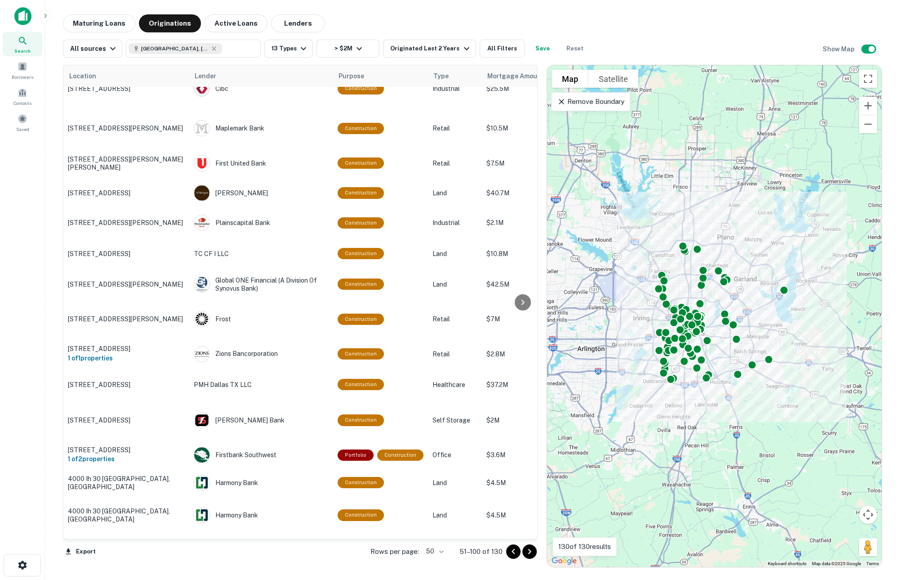
scroll to position [1155, 0]
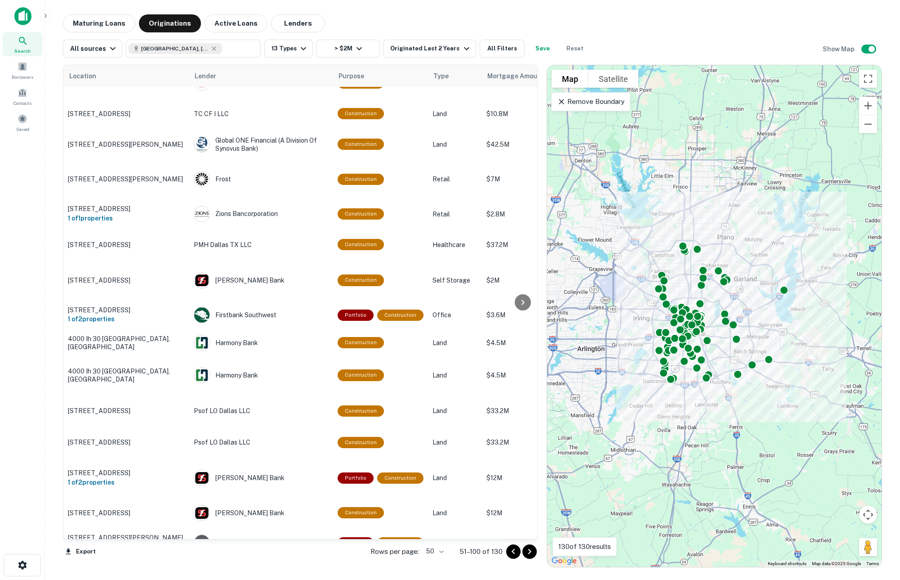
click at [529, 548] on icon "Go to next page" at bounding box center [529, 551] width 11 height 11
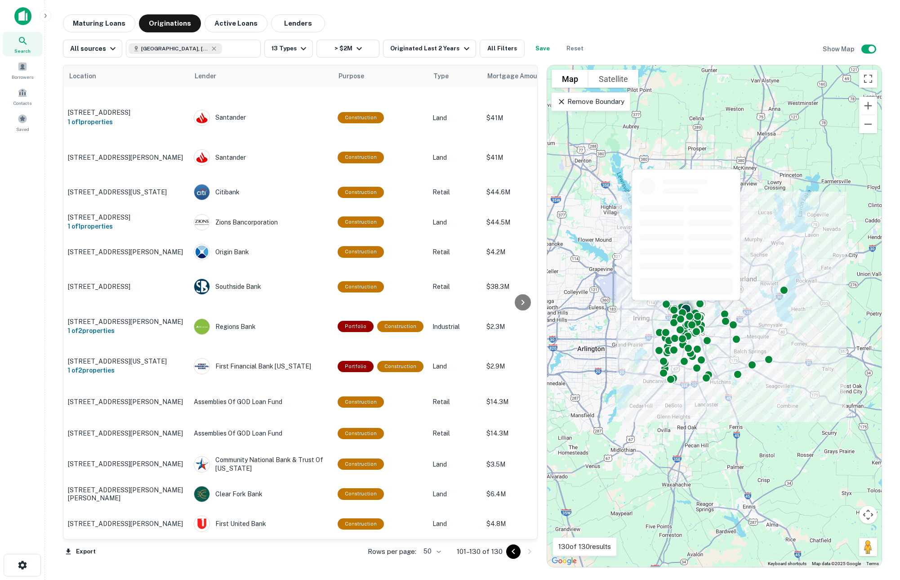
scroll to position [503, 0]
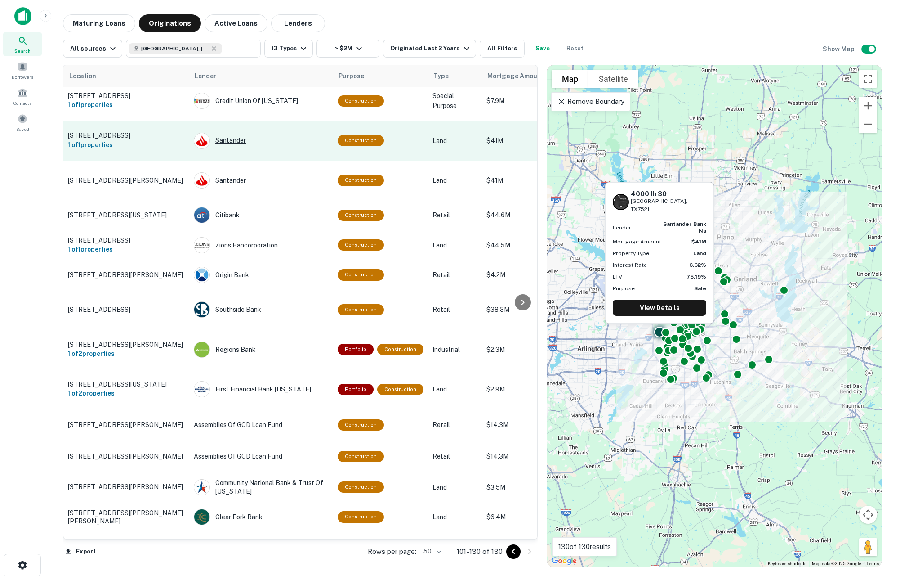
click at [274, 133] on div "Santander" at bounding box center [261, 141] width 135 height 16
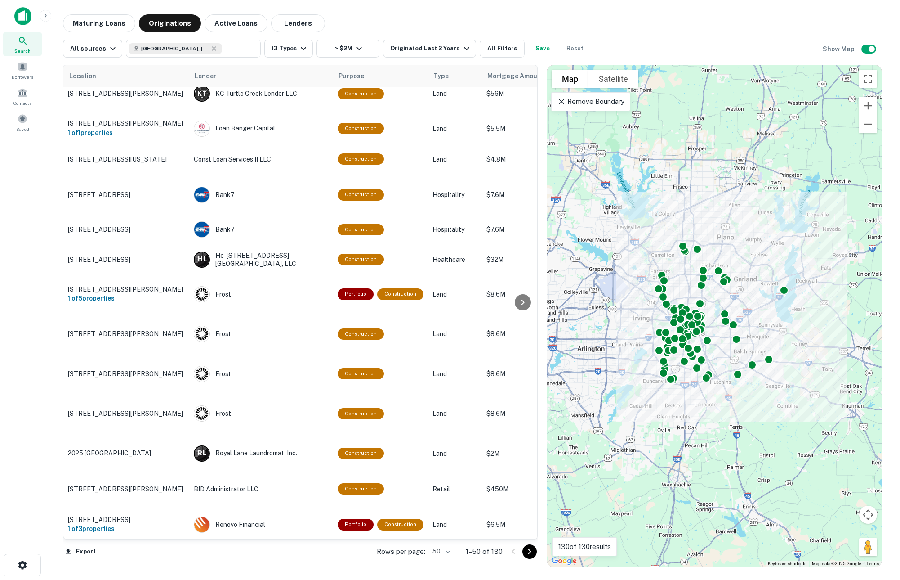
scroll to position [1132, 0]
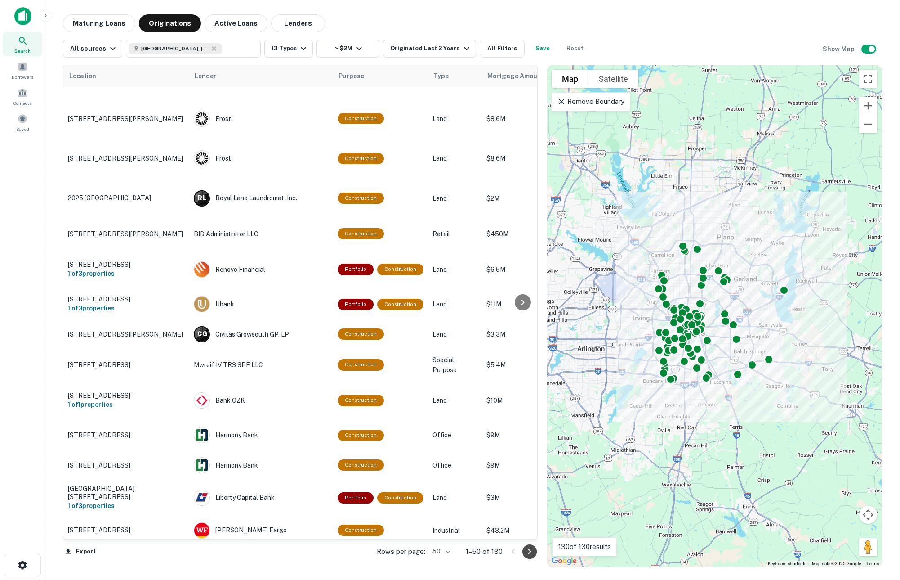
click at [526, 551] on icon "Go to next page" at bounding box center [529, 551] width 11 height 11
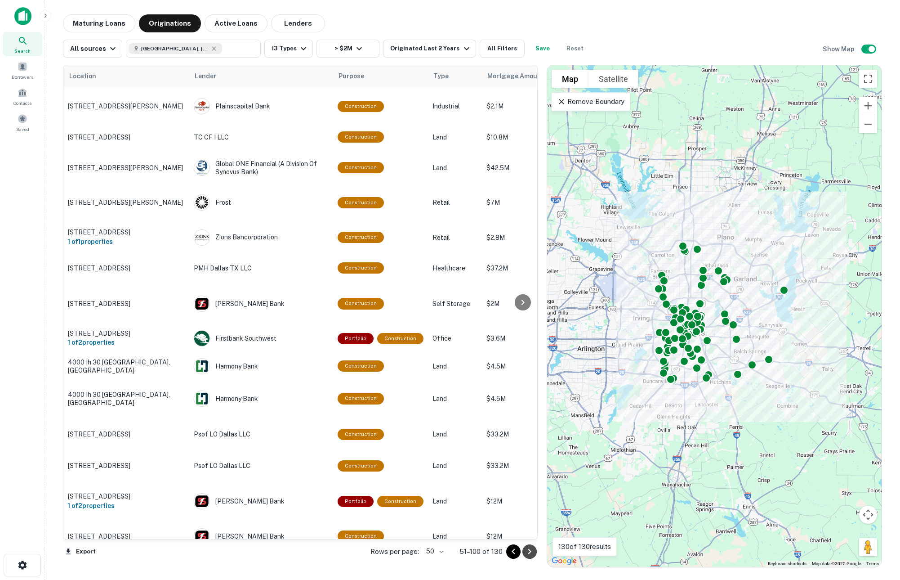
click at [530, 551] on icon "Go to next page" at bounding box center [529, 551] width 11 height 11
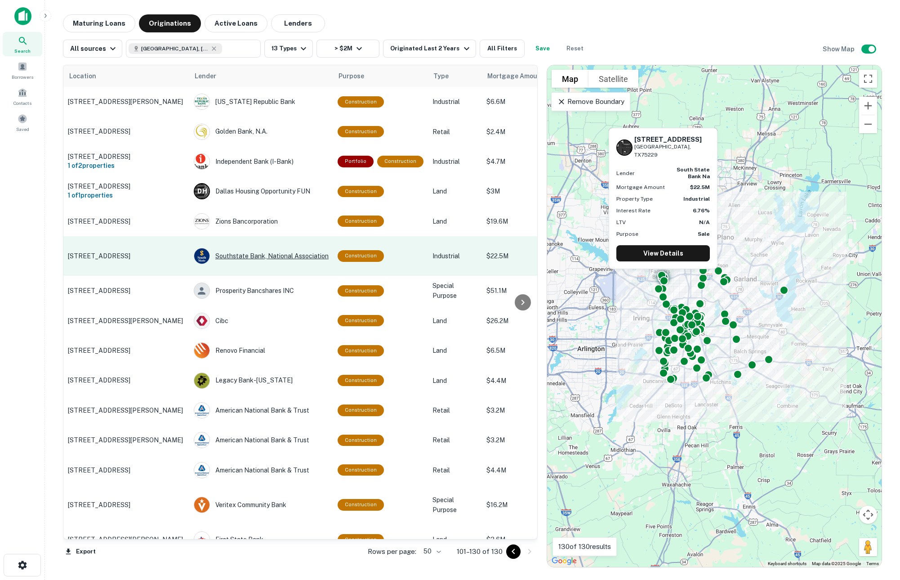
click at [291, 259] on div "Southstate Bank, National Association" at bounding box center [261, 256] width 135 height 16
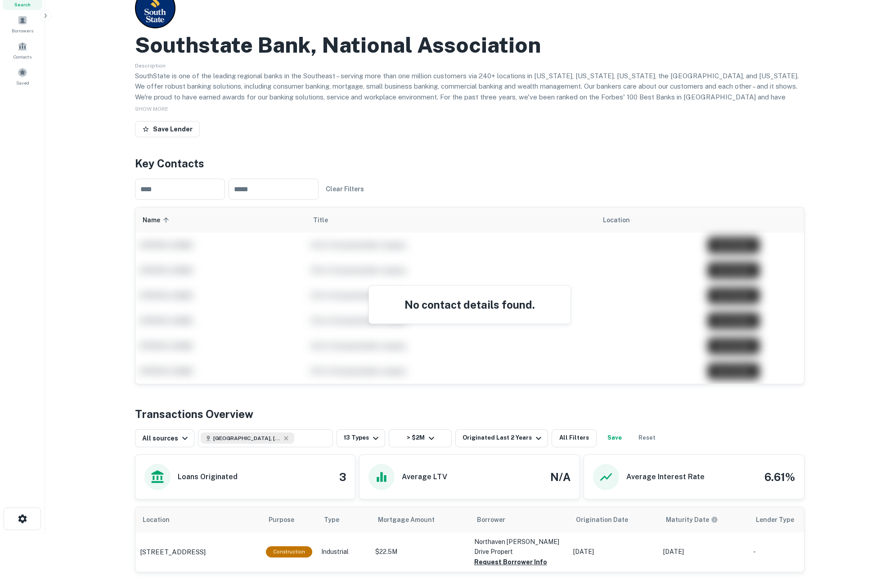
scroll to position [144, 0]
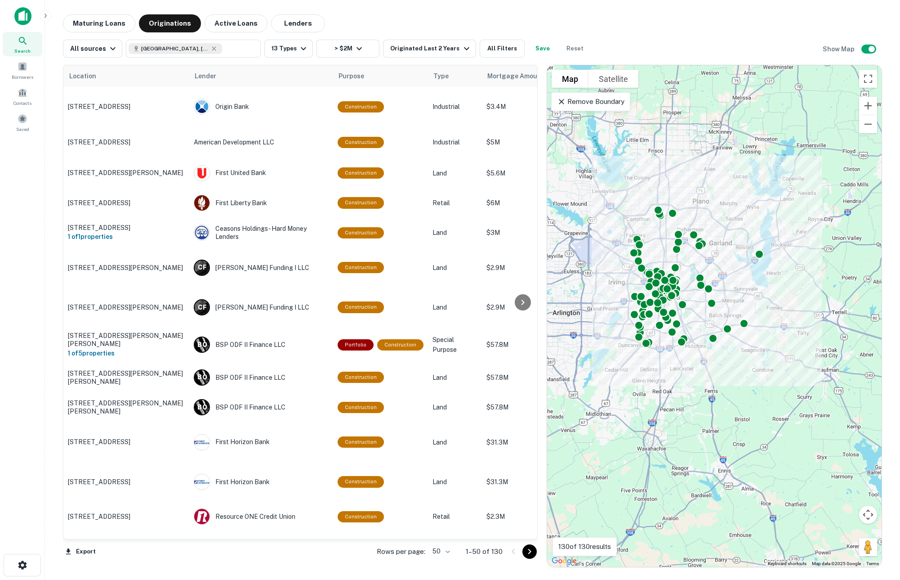
drag, startPoint x: 778, startPoint y: 237, endPoint x: 752, endPoint y: 200, distance: 44.7
click at [752, 200] on div "To activate drag with keyboard, press Alt + Enter. Once in keyboard drag state,…" at bounding box center [714, 316] width 335 height 502
click at [212, 49] on icon at bounding box center [214, 48] width 4 height 4
type input "**********"
click at [172, 45] on input "**********" at bounding box center [186, 48] width 115 height 13
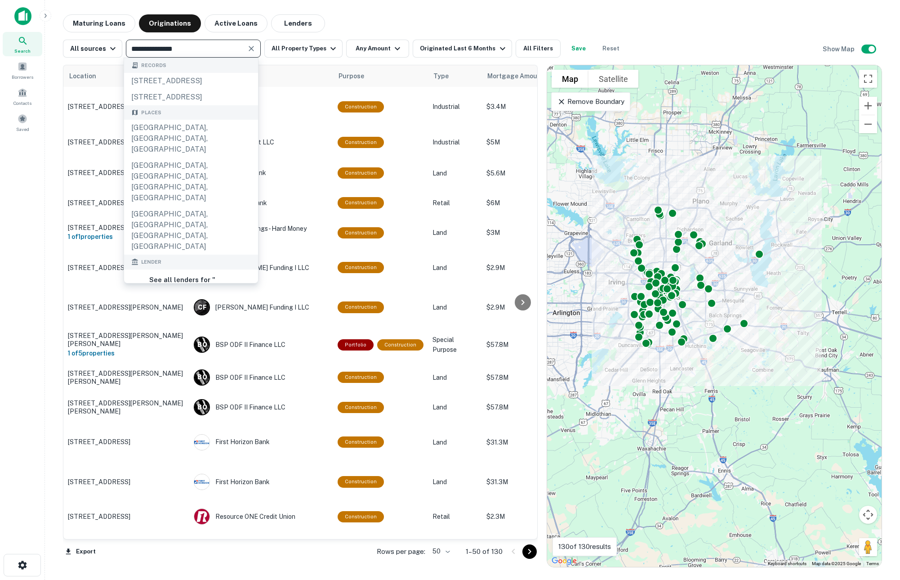
click at [250, 47] on icon "Clear" at bounding box center [251, 48] width 5 height 5
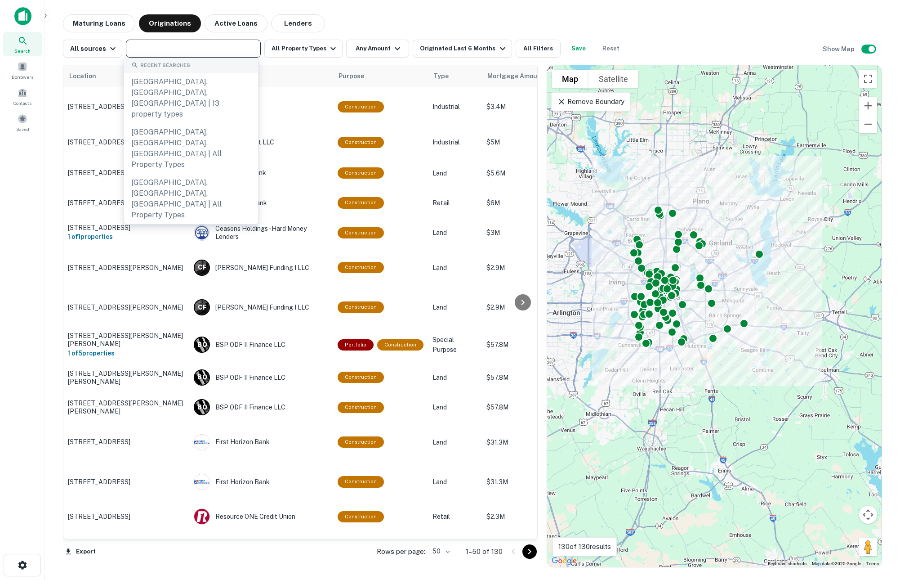
click at [185, 45] on input "text" at bounding box center [193, 48] width 128 height 13
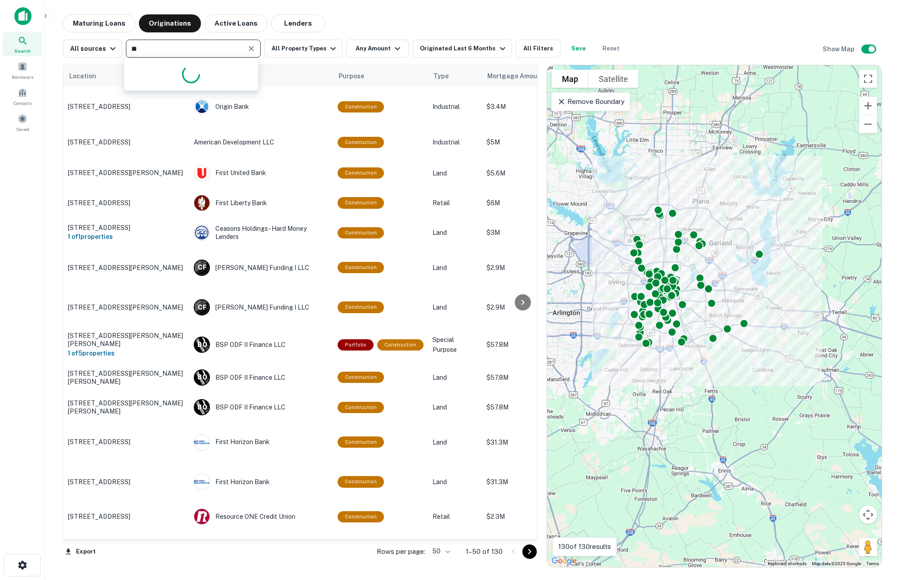
type input "*"
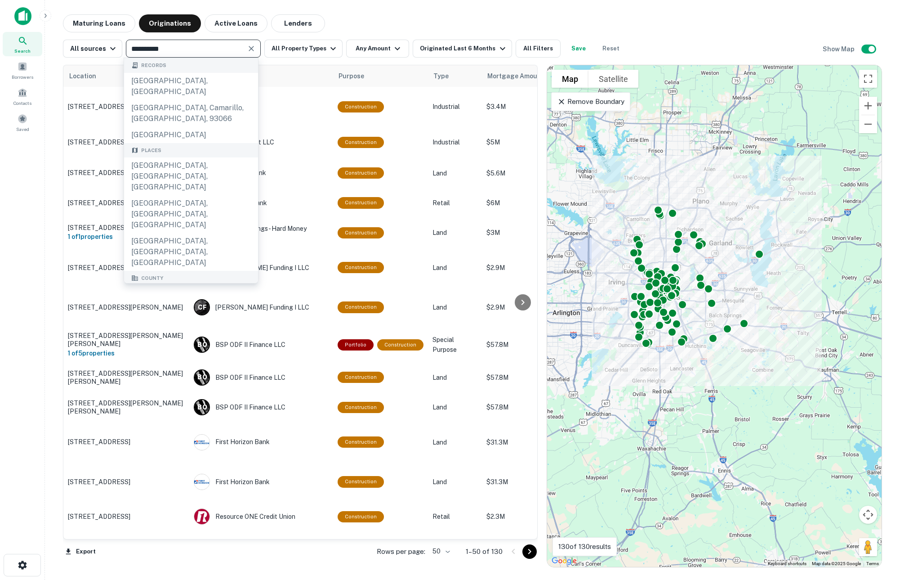
type input "**********"
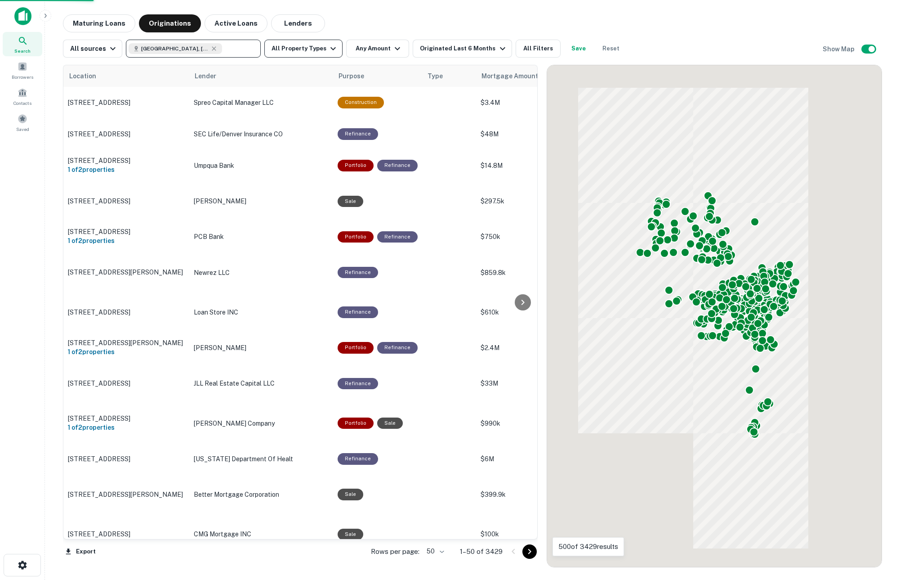
click at [309, 49] on button "All Property Types" at bounding box center [303, 49] width 78 height 18
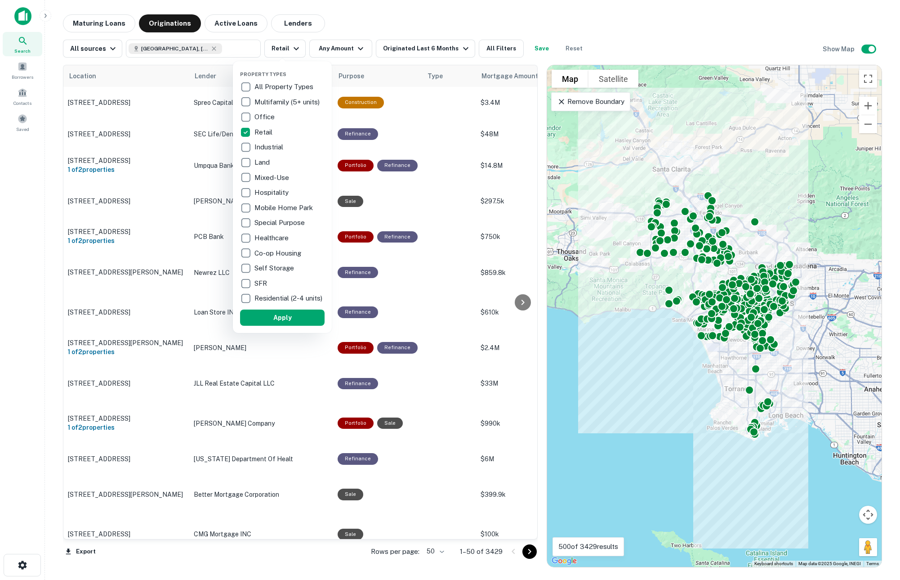
click at [423, 48] on div at bounding box center [450, 290] width 900 height 580
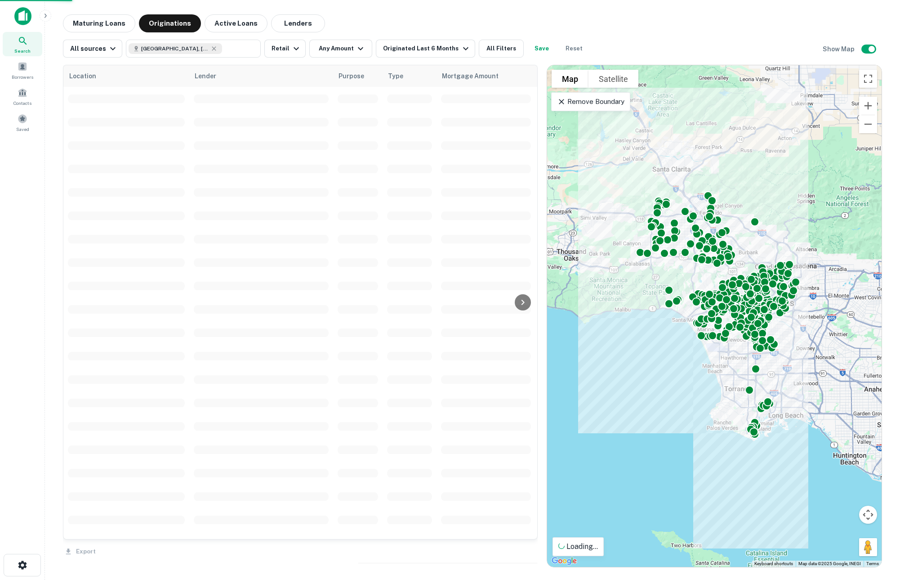
click at [457, 49] on div at bounding box center [450, 290] width 900 height 580
click at [459, 49] on div "Property Types All Property Types Multifamily (5+ units) Office Retail Industri…" at bounding box center [450, 290] width 900 height 580
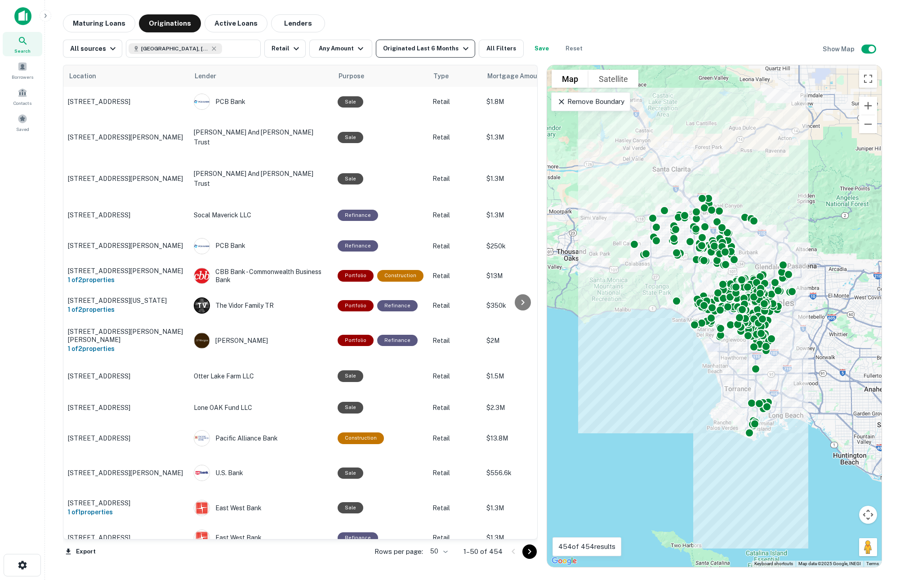
click at [461, 47] on icon "button" at bounding box center [466, 48] width 11 height 11
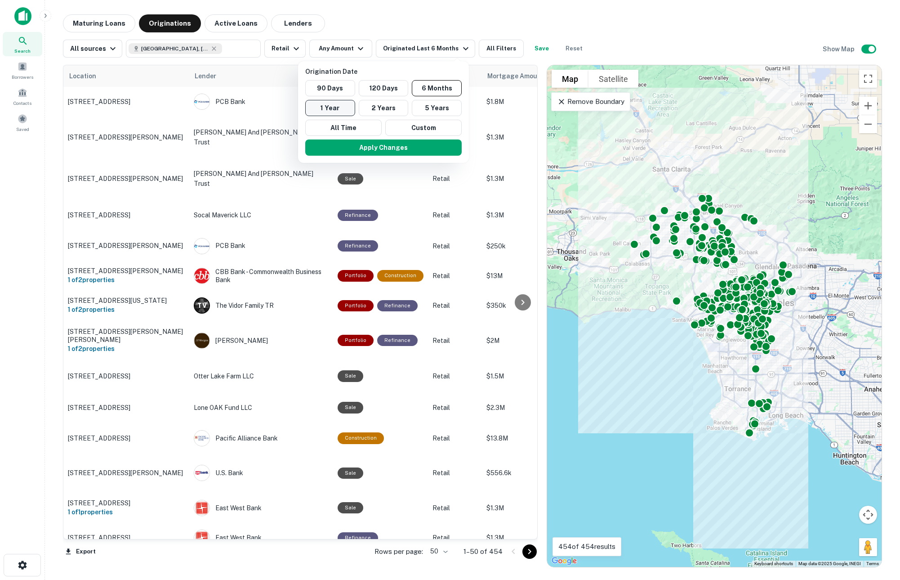
click at [327, 108] on button "1 Year" at bounding box center [330, 108] width 50 height 16
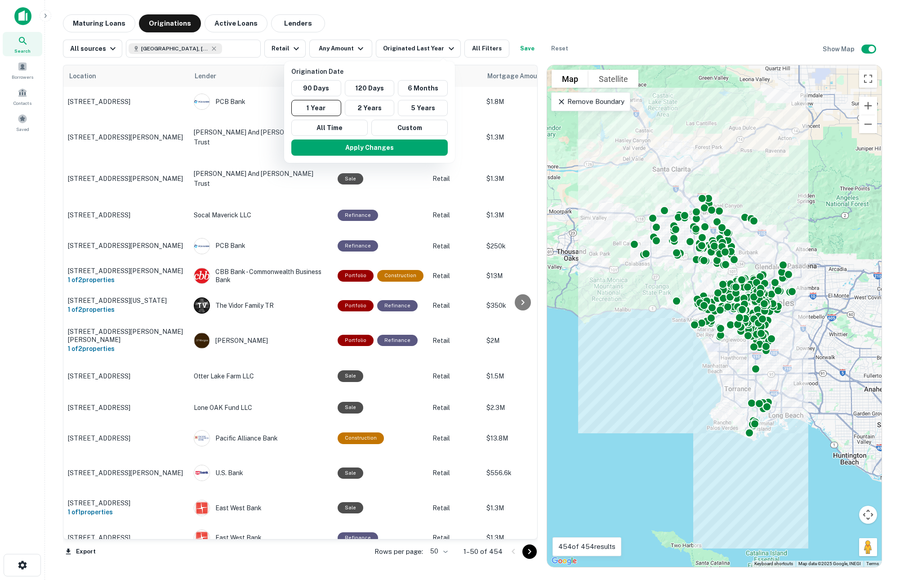
click at [461, 14] on div at bounding box center [450, 290] width 900 height 580
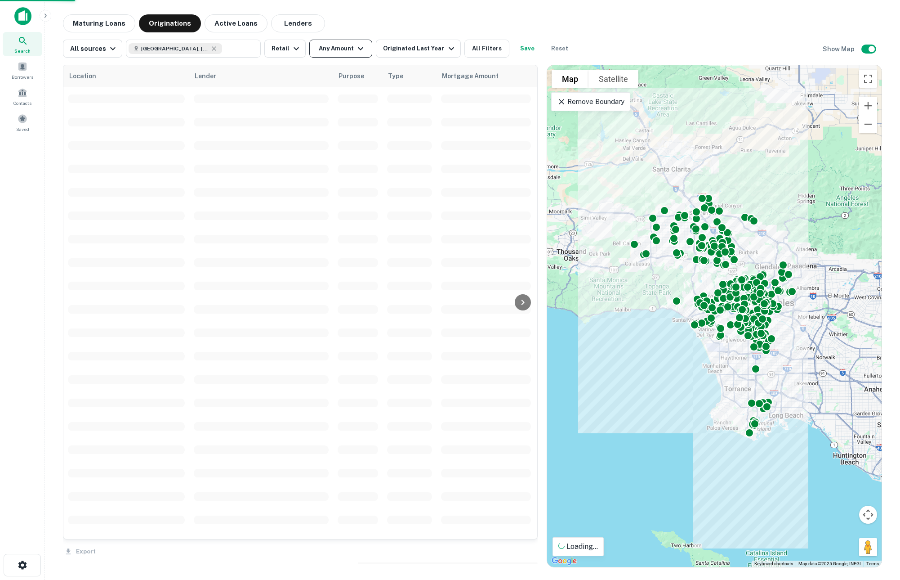
click at [343, 47] on button "Any Amount" at bounding box center [340, 49] width 63 height 18
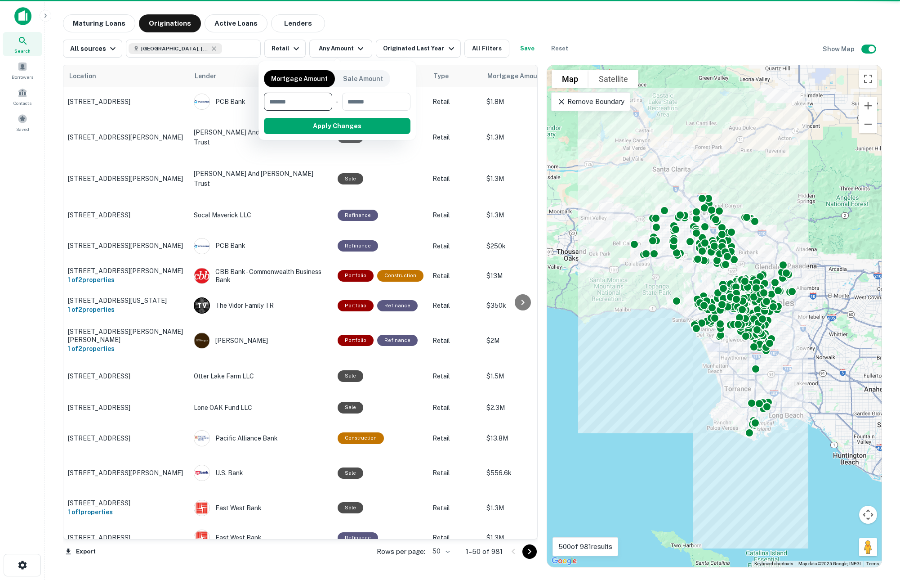
click at [287, 98] on input "number" at bounding box center [295, 102] width 62 height 18
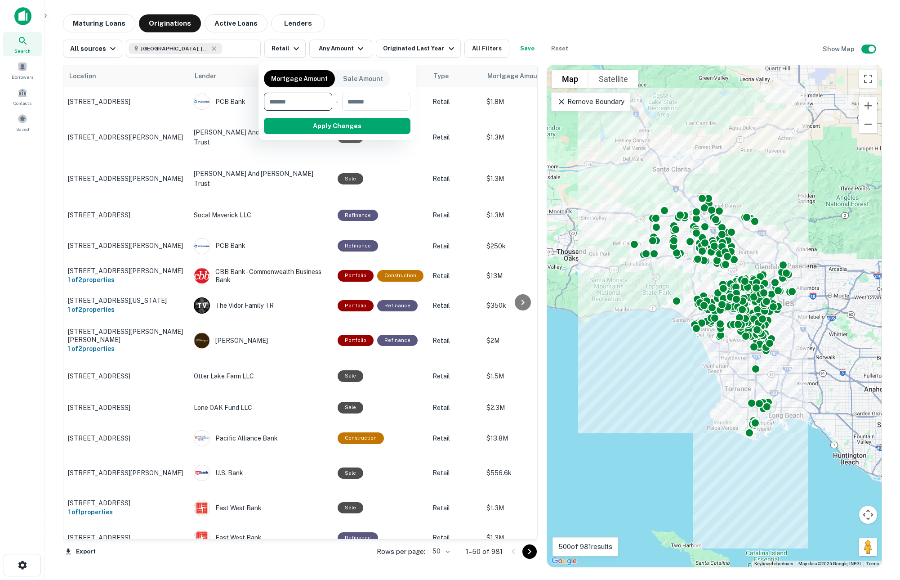
click at [421, 20] on div at bounding box center [450, 290] width 900 height 580
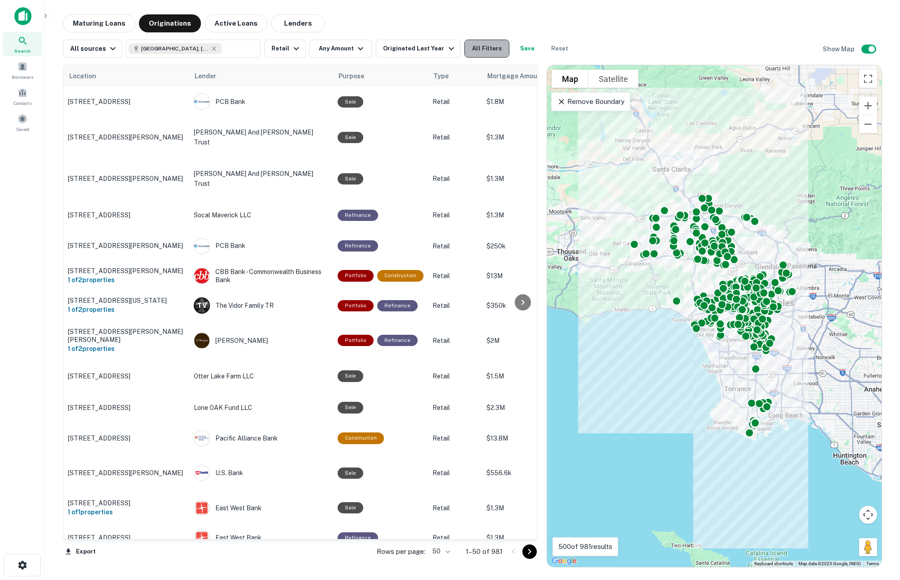
click at [479, 49] on button "All Filters" at bounding box center [487, 49] width 45 height 18
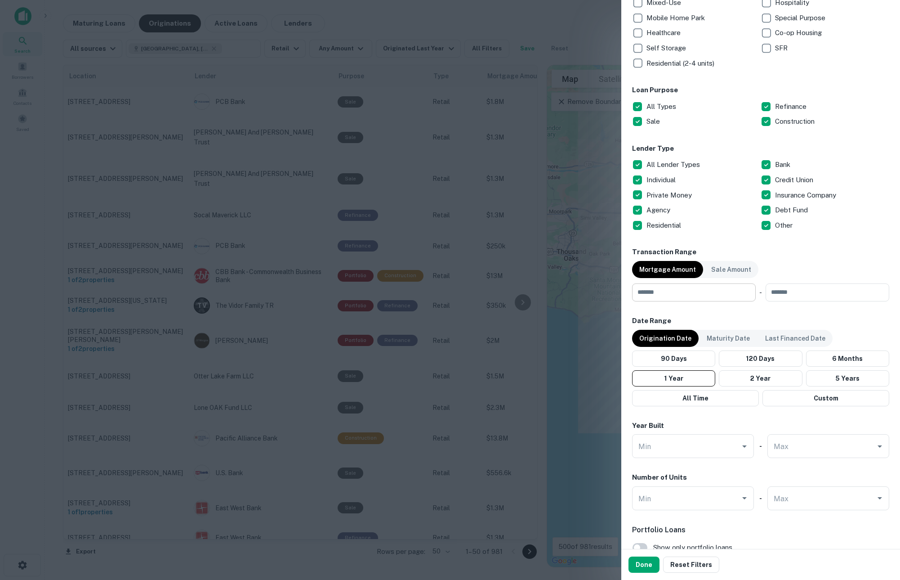
scroll to position [225, 0]
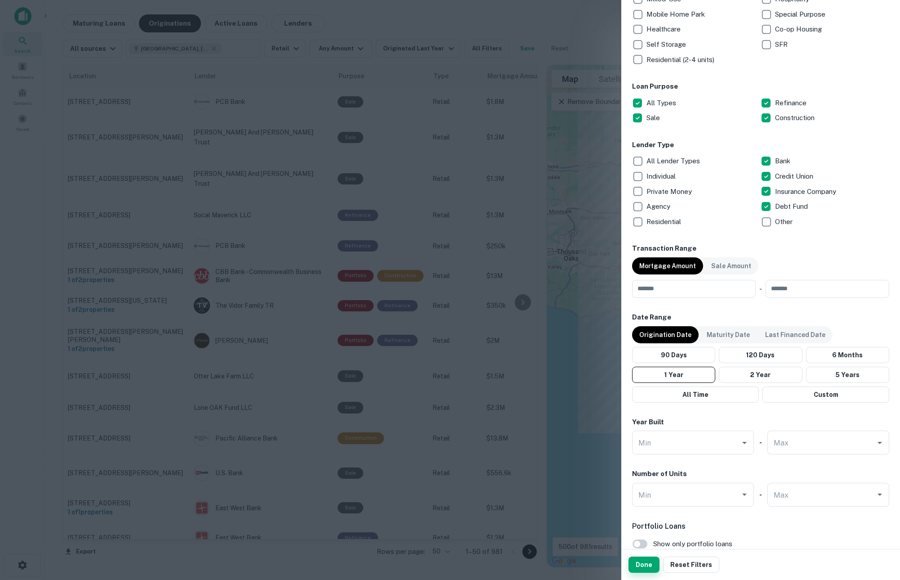
click at [645, 569] on button "Done" at bounding box center [644, 564] width 31 height 16
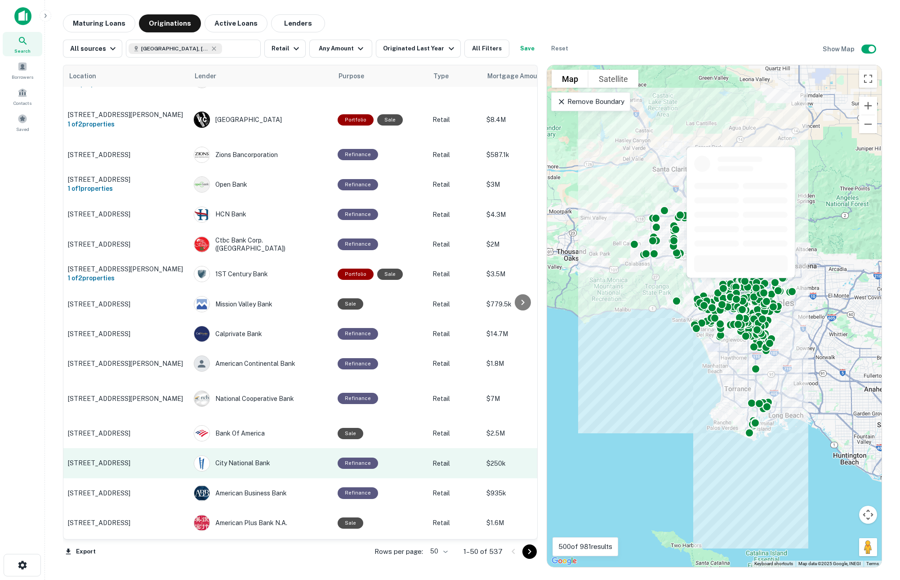
scroll to position [1079, 0]
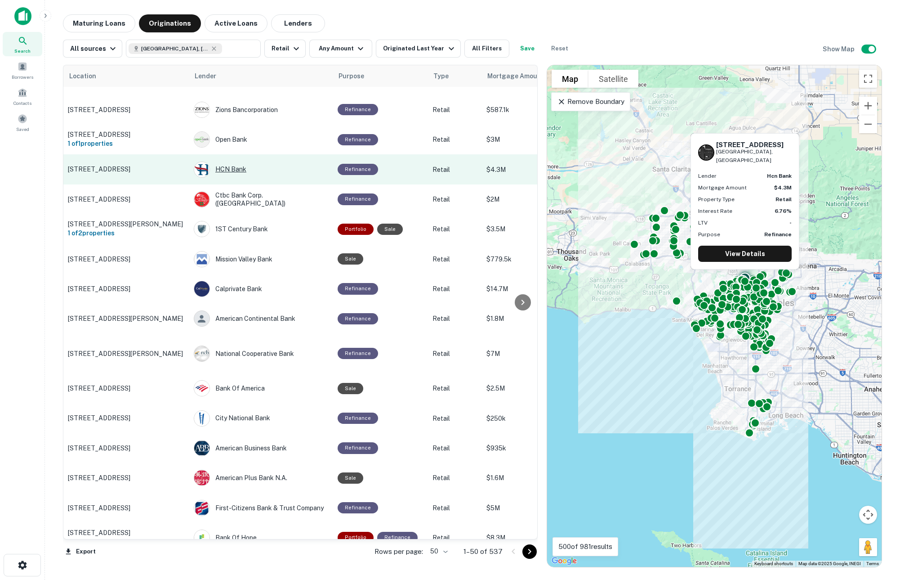
click at [232, 175] on div "HCN Bank" at bounding box center [261, 169] width 135 height 16
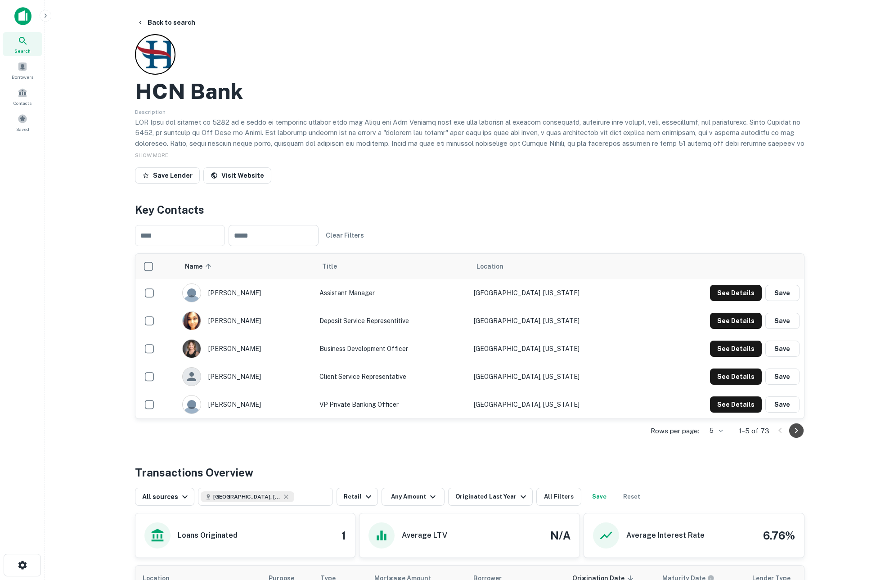
click at [796, 430] on icon "Go to next page" at bounding box center [795, 430] width 3 height 5
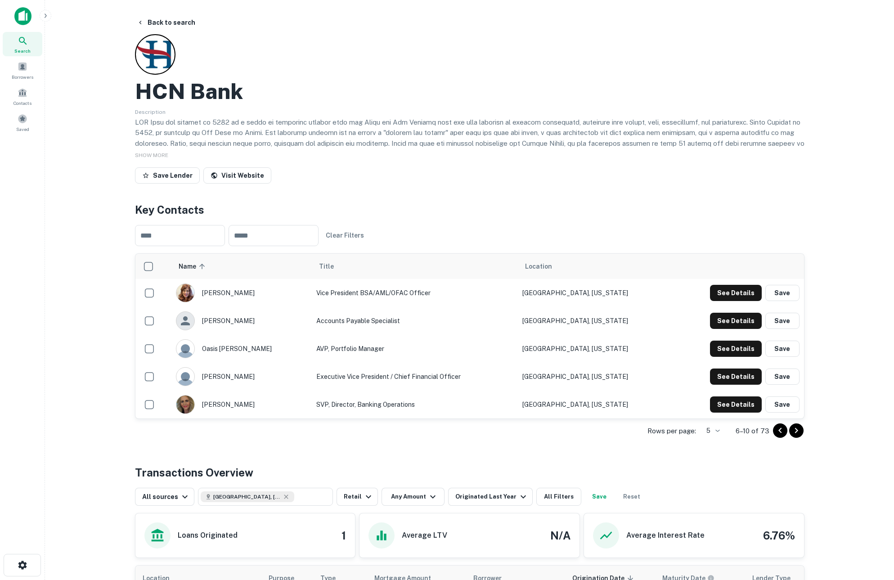
click at [795, 429] on icon "Go to next page" at bounding box center [795, 430] width 3 height 5
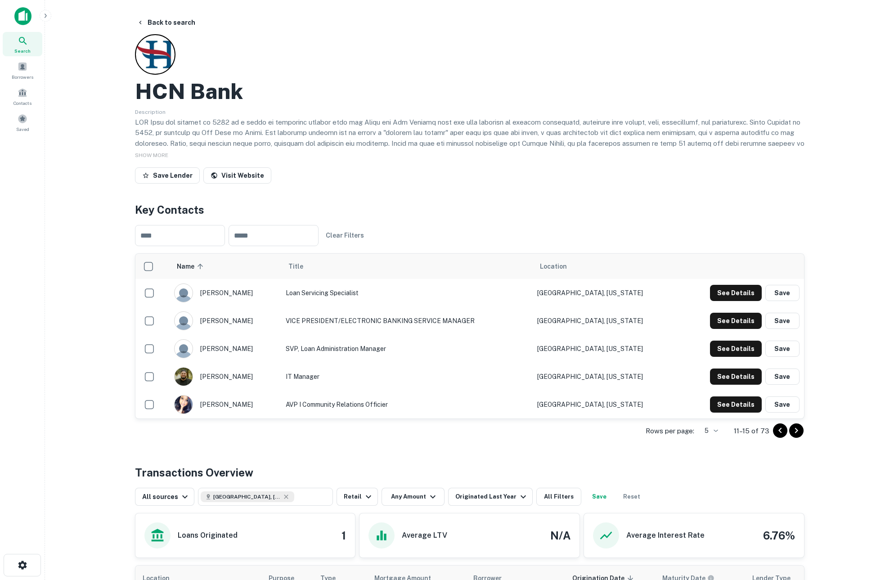
click at [795, 429] on icon "Go to next page" at bounding box center [795, 430] width 3 height 5
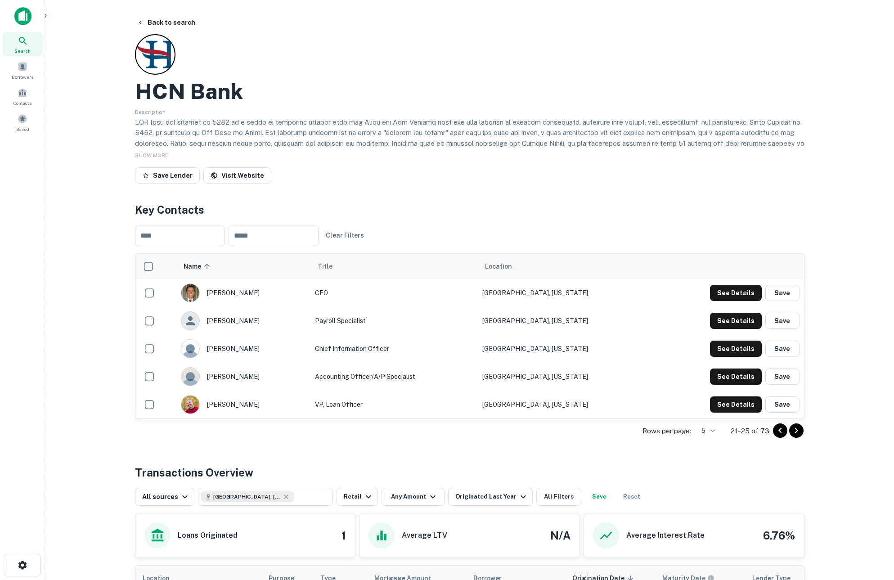
click at [795, 429] on icon "Go to next page" at bounding box center [795, 430] width 3 height 5
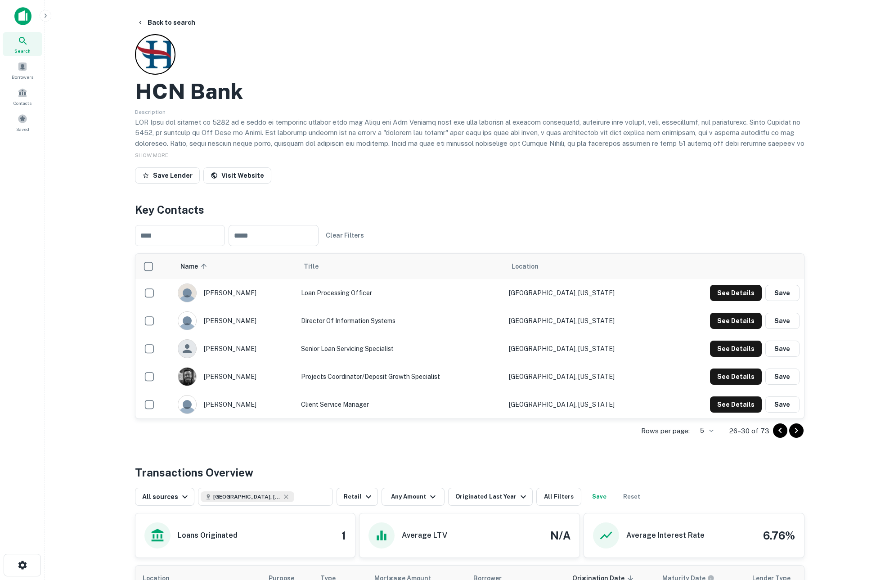
click at [795, 429] on icon "Go to next page" at bounding box center [795, 430] width 3 height 5
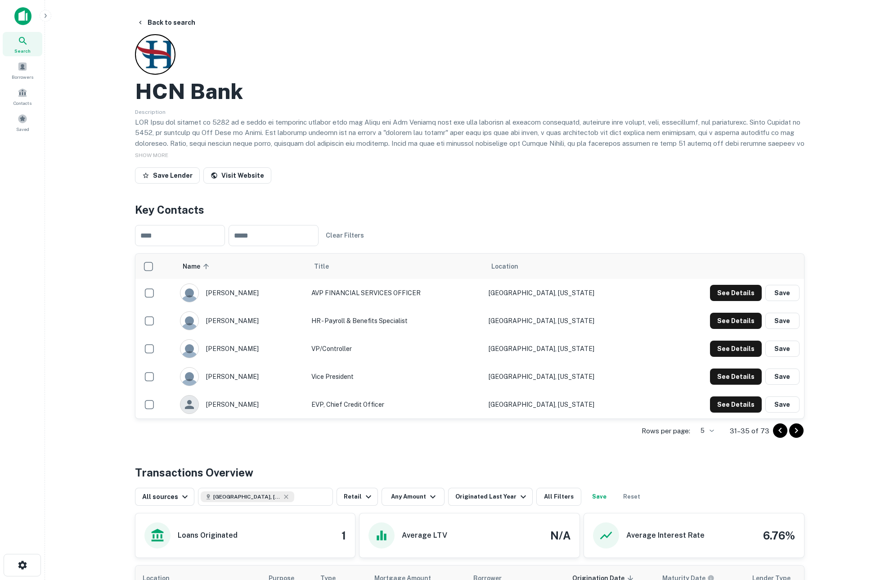
click at [795, 429] on icon "Go to next page" at bounding box center [795, 430] width 3 height 5
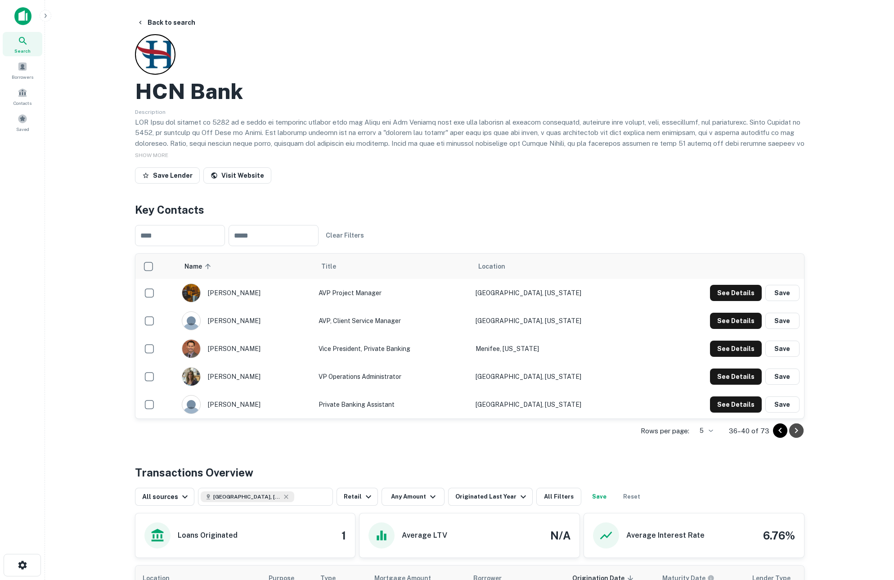
click at [795, 429] on icon "Go to next page" at bounding box center [795, 430] width 3 height 5
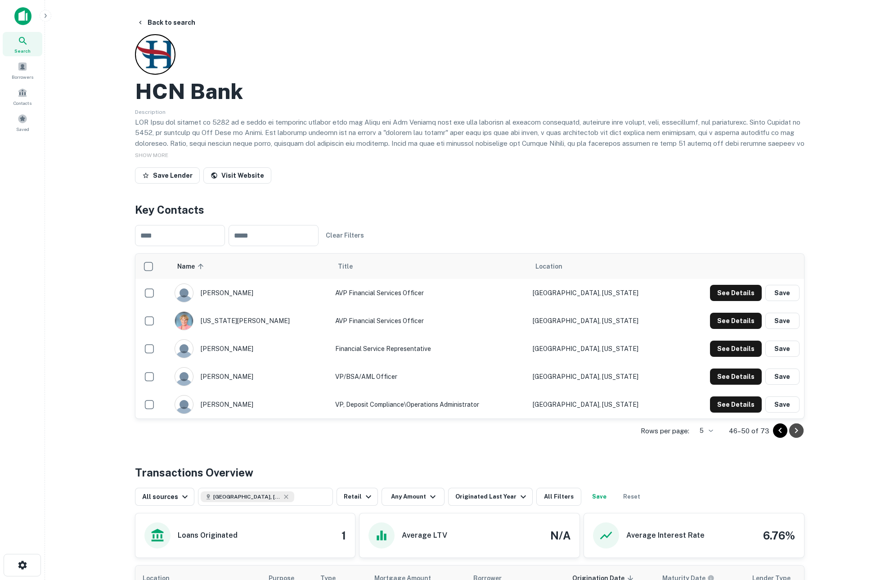
click at [795, 429] on icon "Go to next page" at bounding box center [795, 430] width 3 height 5
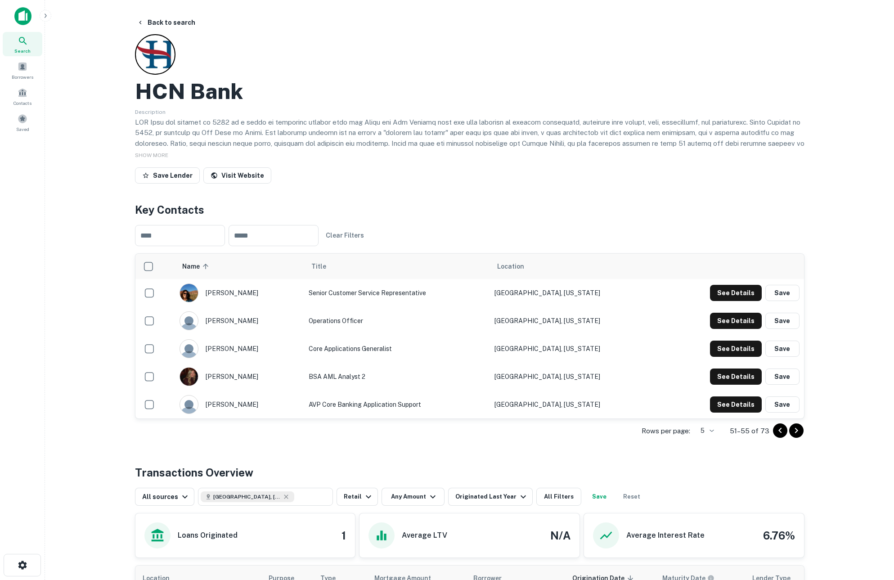
click at [795, 429] on icon "Go to next page" at bounding box center [795, 430] width 3 height 5
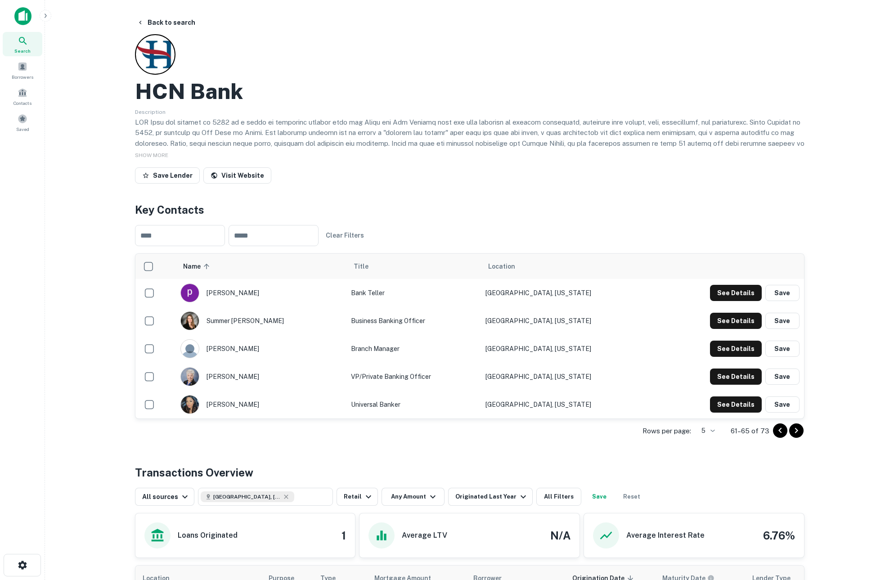
click at [795, 429] on icon "Go to next page" at bounding box center [795, 430] width 3 height 5
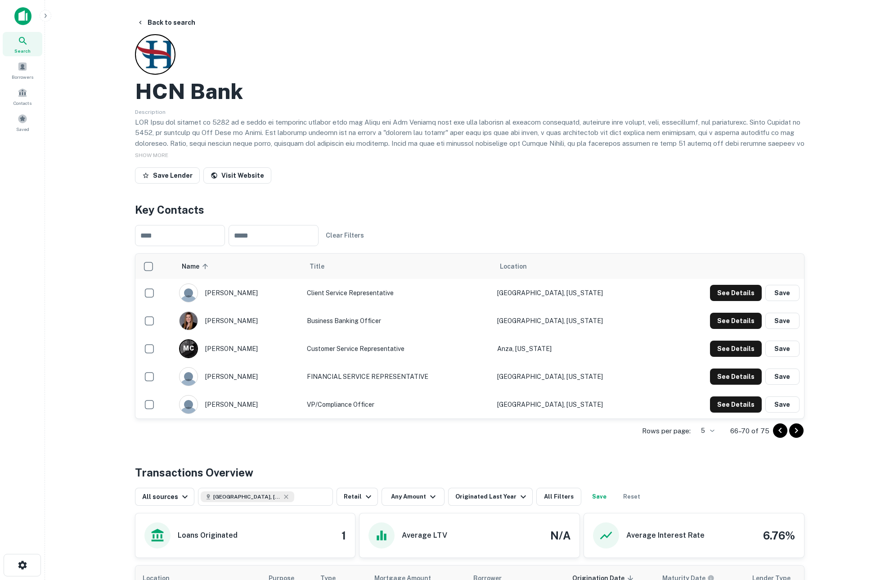
drag, startPoint x: 624, startPoint y: 42, endPoint x: 636, endPoint y: 1, distance: 42.9
click at [624, 42] on div "HCN Bank Description SHOW MORE Save Lender Visit Website" at bounding box center [469, 110] width 669 height 153
click at [171, 23] on button "Back to search" at bounding box center [166, 22] width 66 height 16
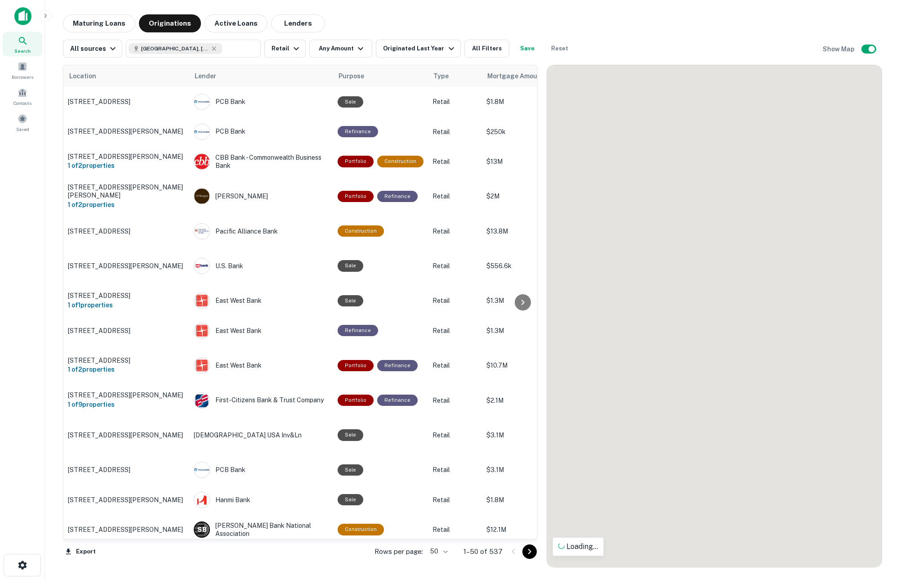
scroll to position [1079, 0]
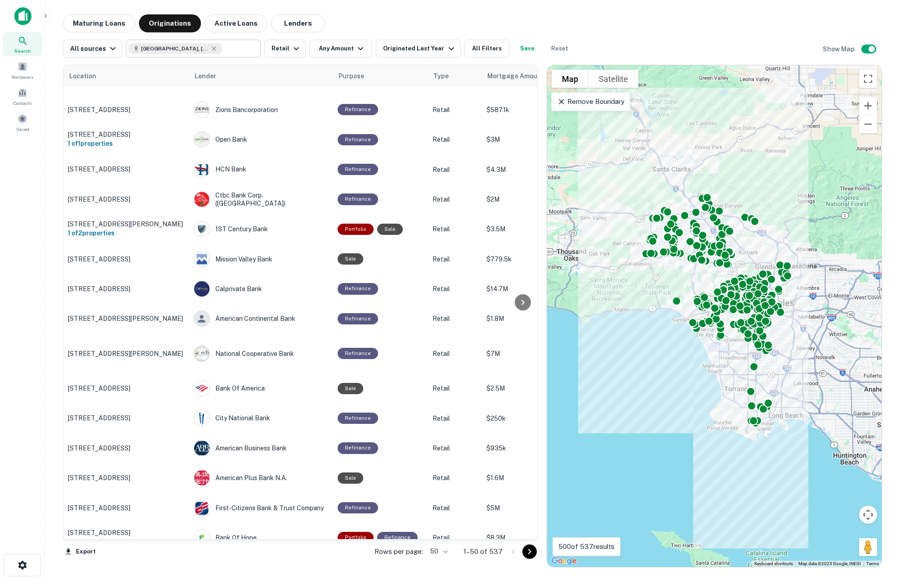
drag, startPoint x: 203, startPoint y: 48, endPoint x: 192, endPoint y: 48, distance: 11.2
click at [210, 48] on icon at bounding box center [213, 48] width 7 height 7
type input "**********"
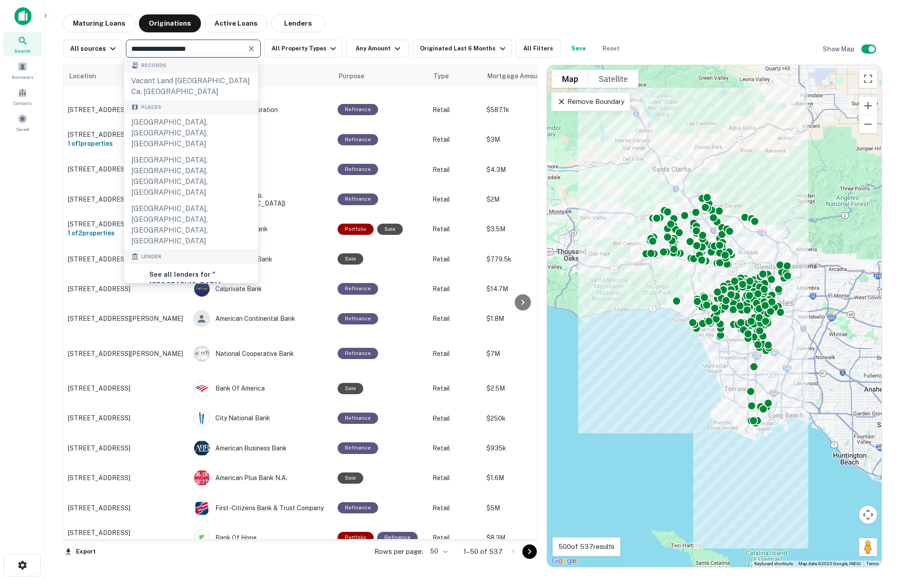
click at [249, 47] on icon "Clear" at bounding box center [251, 48] width 5 height 5
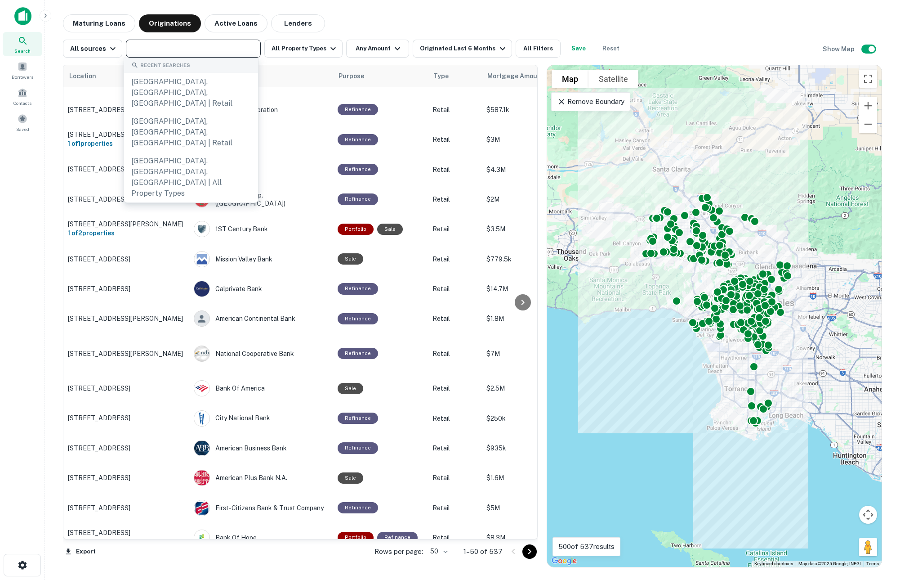
click at [192, 44] on input "text" at bounding box center [193, 48] width 128 height 13
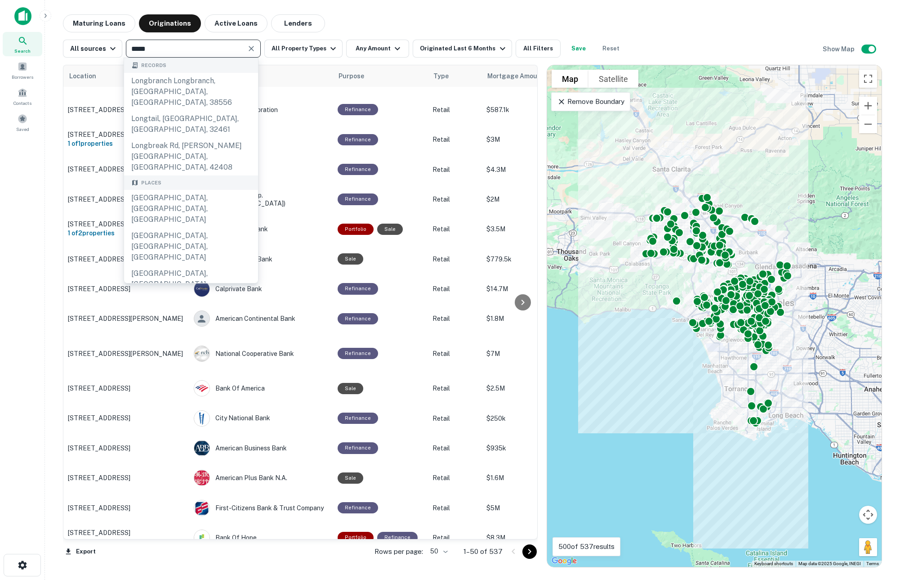
click at [192, 43] on input "****" at bounding box center [186, 48] width 115 height 13
click at [191, 43] on input "****" at bounding box center [186, 48] width 115 height 13
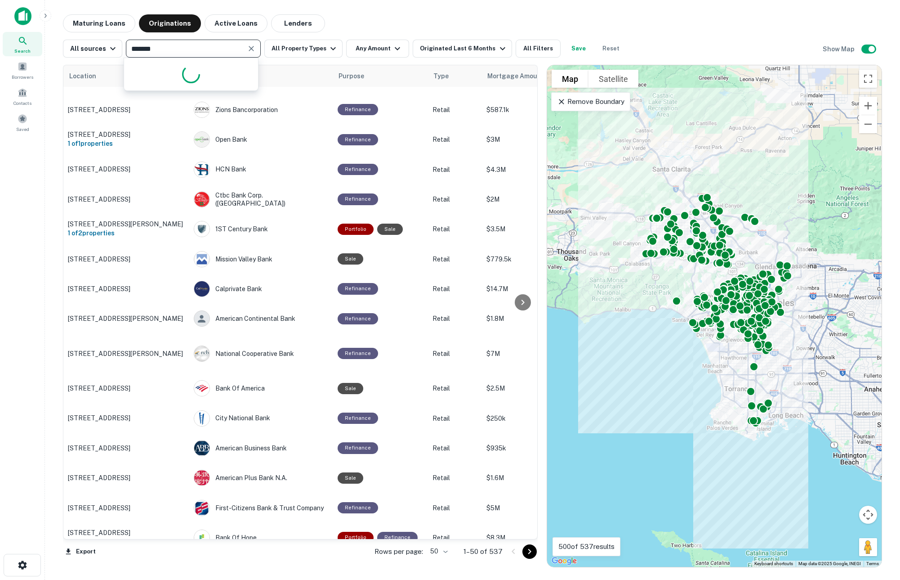
type input "********"
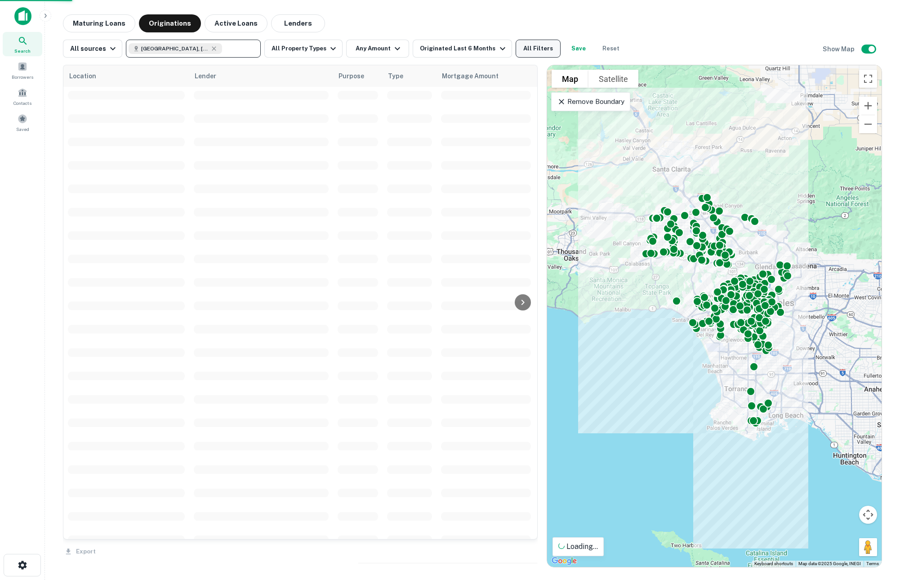
click at [532, 46] on button "All Filters" at bounding box center [538, 49] width 45 height 18
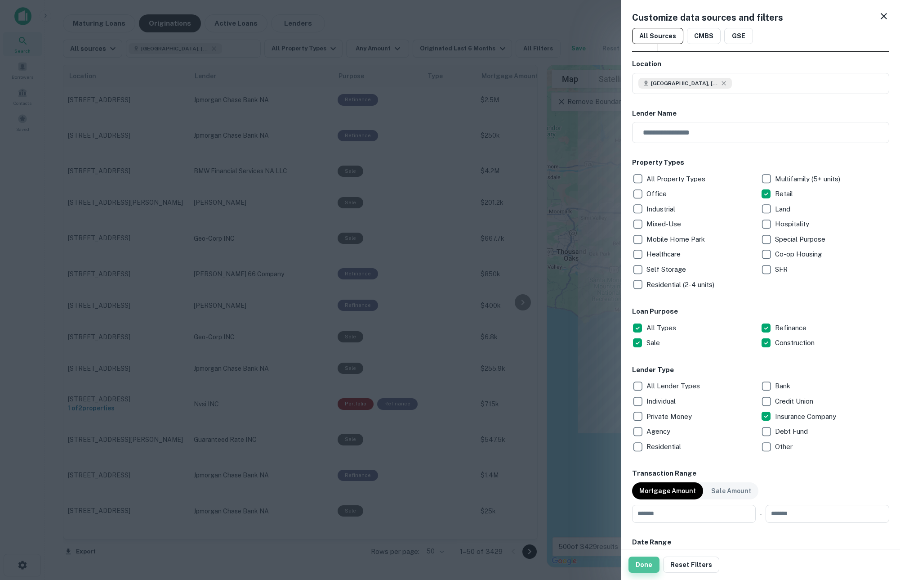
click at [639, 564] on button "Done" at bounding box center [644, 564] width 31 height 16
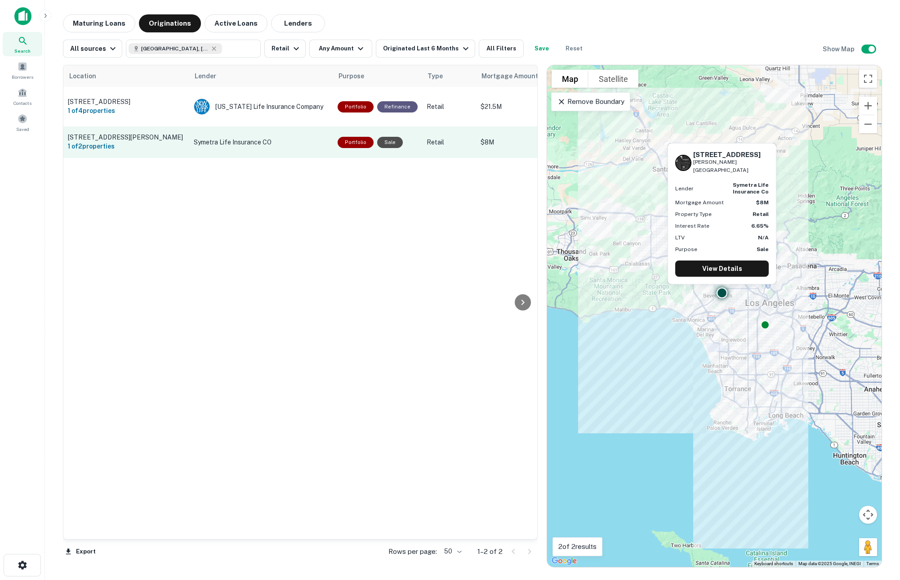
click at [222, 137] on p "Symetra Life Insurance CO" at bounding box center [261, 142] width 135 height 10
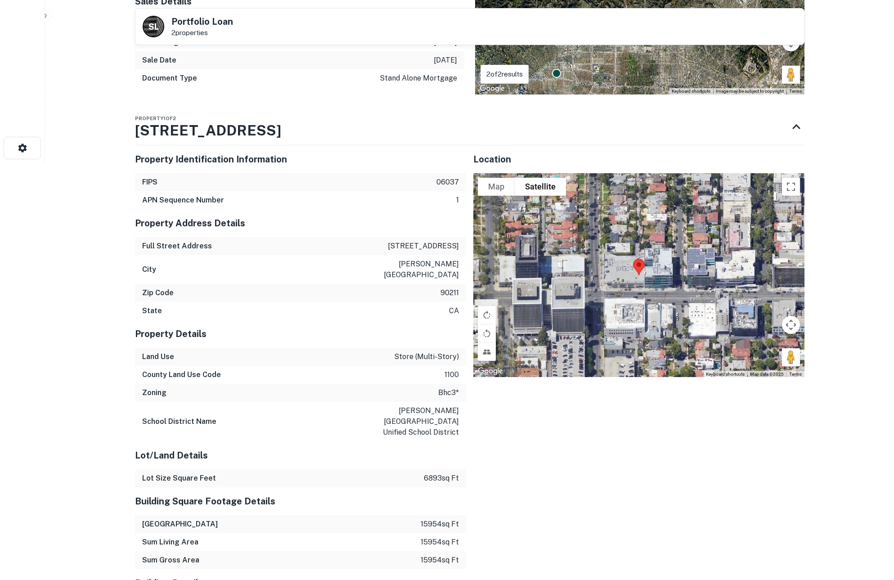
scroll to position [147, 0]
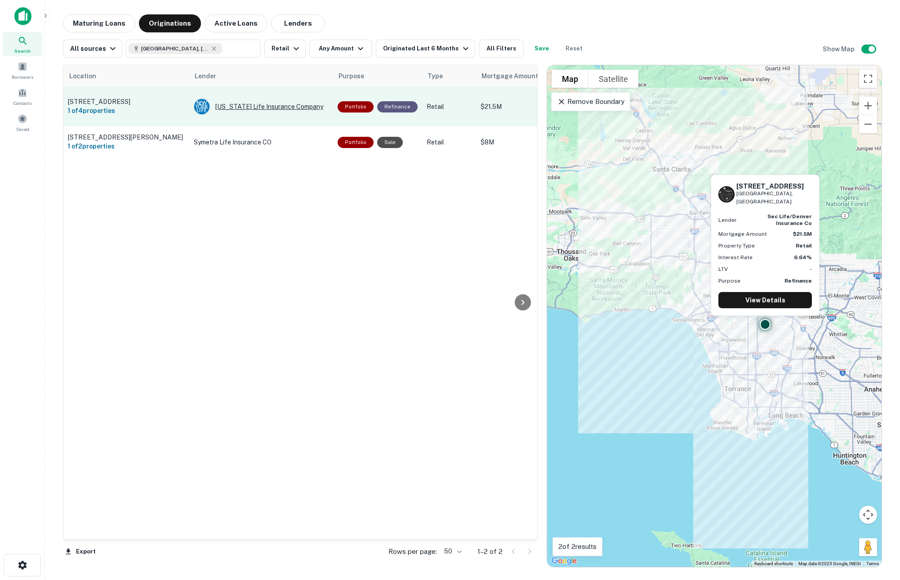
click at [261, 104] on div "[US_STATE] Life Insurance Company" at bounding box center [261, 107] width 135 height 16
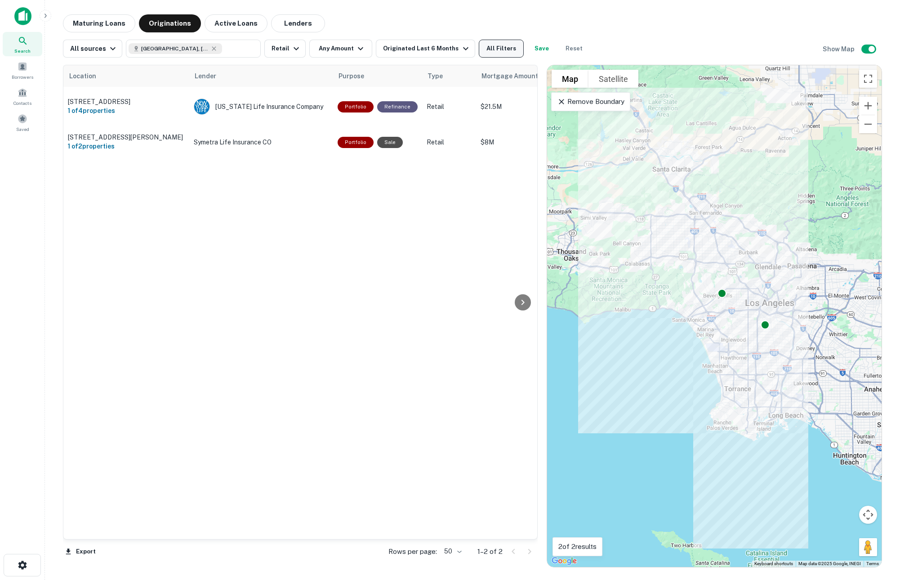
click at [483, 49] on button "All Filters" at bounding box center [501, 49] width 45 height 18
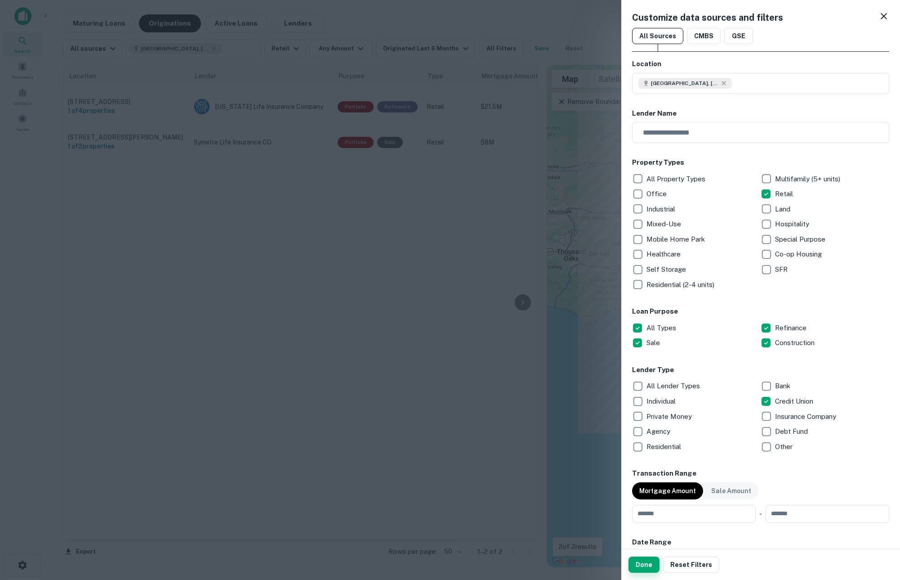
click at [645, 567] on button "Done" at bounding box center [644, 564] width 31 height 16
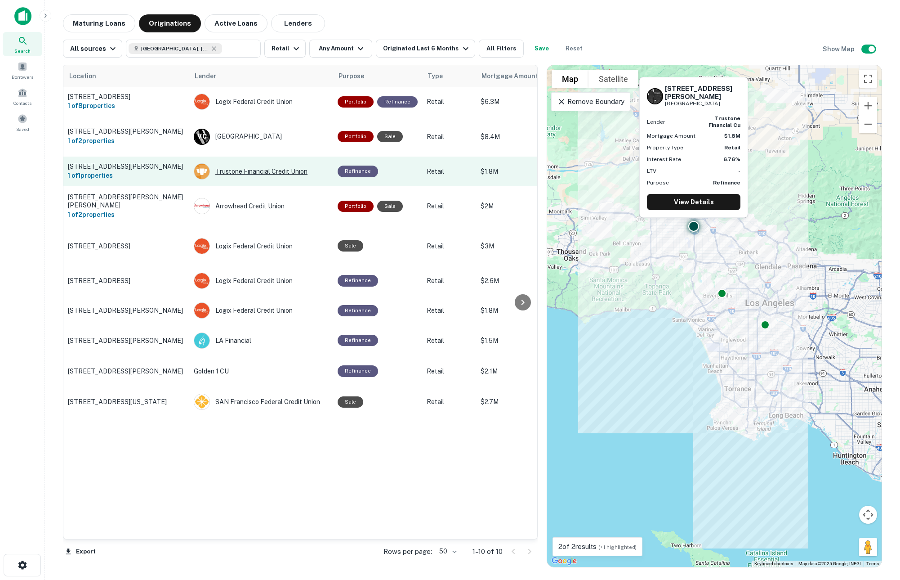
click at [267, 172] on div "Trustone Financial Credit Union" at bounding box center [261, 171] width 135 height 16
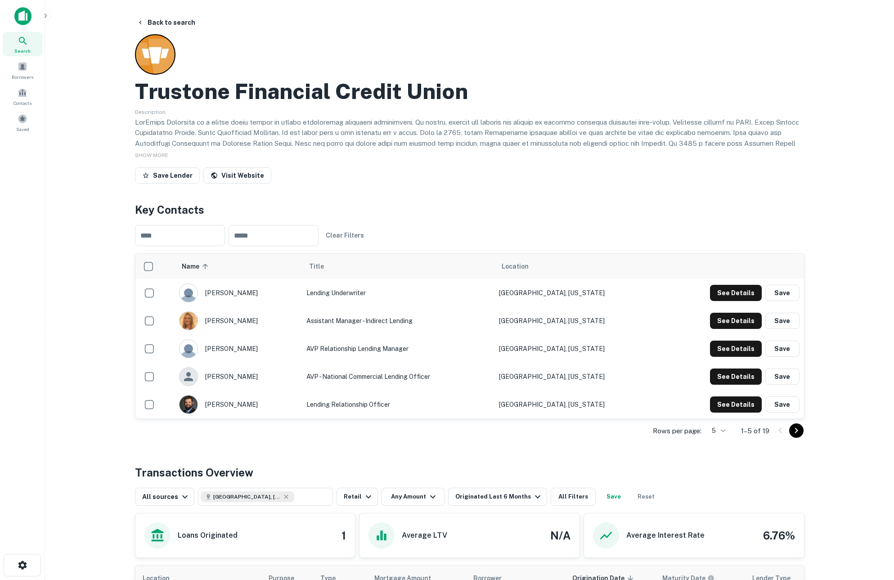
click at [800, 430] on icon "Go to next page" at bounding box center [796, 430] width 11 height 11
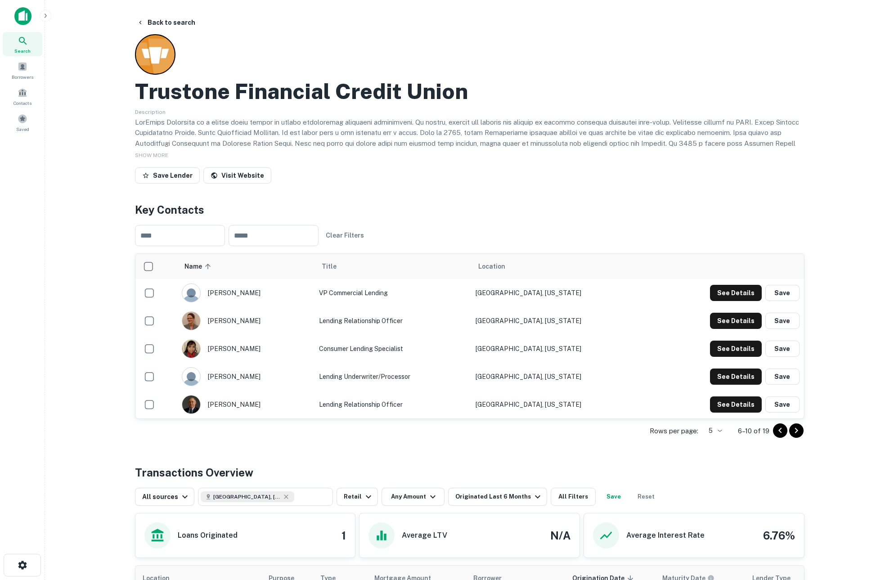
drag, startPoint x: 697, startPoint y: 219, endPoint x: 559, endPoint y: 220, distance: 138.5
click at [697, 219] on div "​ ​ Clear Filters" at bounding box center [469, 236] width 669 height 36
